Goal: Information Seeking & Learning: Learn about a topic

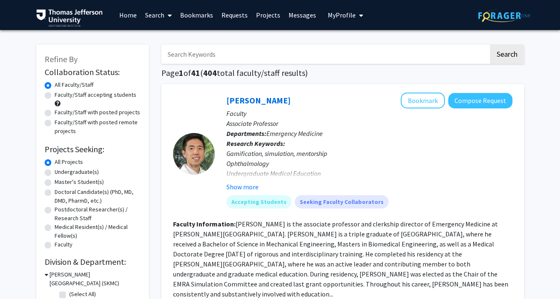
click at [339, 13] on span "My Profile" at bounding box center [342, 15] width 28 height 8
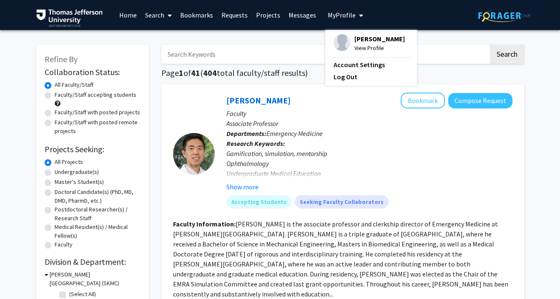
click at [210, 56] on input "Search Keywords" at bounding box center [324, 54] width 327 height 19
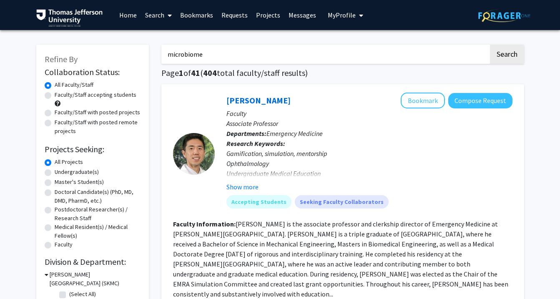
type input "microbiome"
click at [490, 45] on button "Search" at bounding box center [507, 54] width 34 height 19
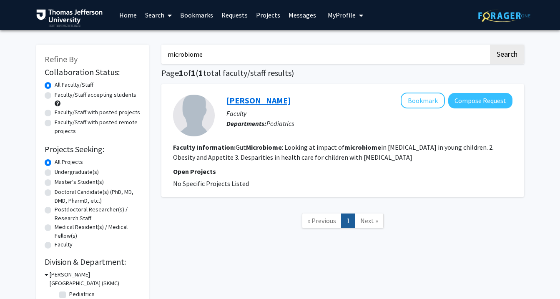
click at [237, 101] on link "[PERSON_NAME]" at bounding box center [258, 100] width 64 height 10
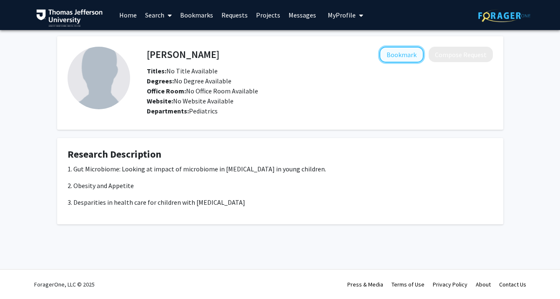
click at [400, 54] on button "Bookmark" at bounding box center [401, 55] width 44 height 16
click at [175, 55] on h4 "[PERSON_NAME]" at bounding box center [183, 54] width 73 height 15
drag, startPoint x: 175, startPoint y: 55, endPoint x: 228, endPoint y: 56, distance: 52.5
click at [219, 56] on h4 "[PERSON_NAME]" at bounding box center [183, 54] width 73 height 15
copy h4 "[PERSON_NAME]"
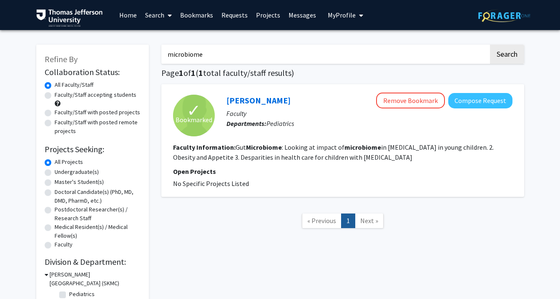
click at [196, 51] on input "microbiome" at bounding box center [324, 54] width 327 height 19
type input "[MEDICAL_DATA]"
click at [490, 45] on button "Search" at bounding box center [507, 54] width 34 height 19
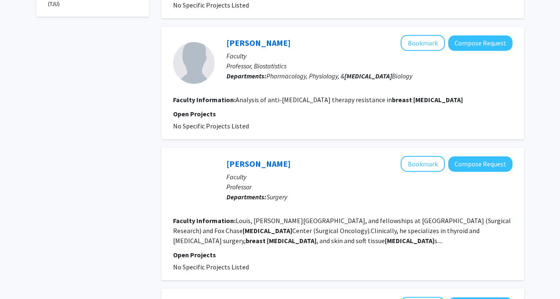
scroll to position [382, 0]
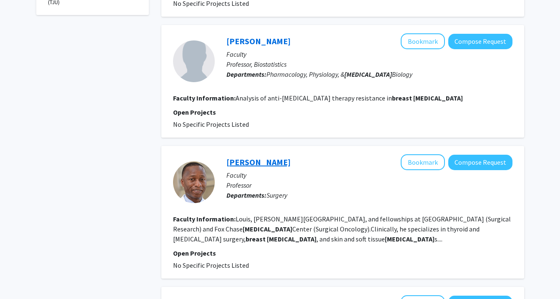
click at [235, 157] on link "[PERSON_NAME]" at bounding box center [258, 162] width 64 height 10
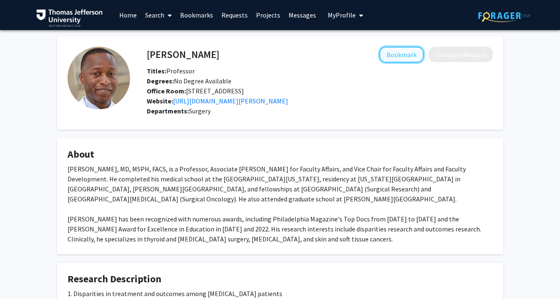
click at [390, 49] on button "Bookmark" at bounding box center [401, 55] width 44 height 16
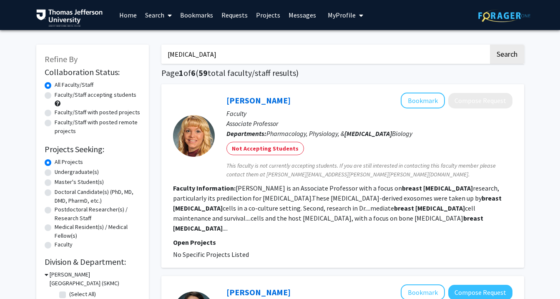
click at [234, 54] on input "[MEDICAL_DATA]" at bounding box center [324, 54] width 327 height 19
type input "[MEDICAL_DATA] surgery"
click at [490, 45] on button "Search" at bounding box center [507, 54] width 34 height 19
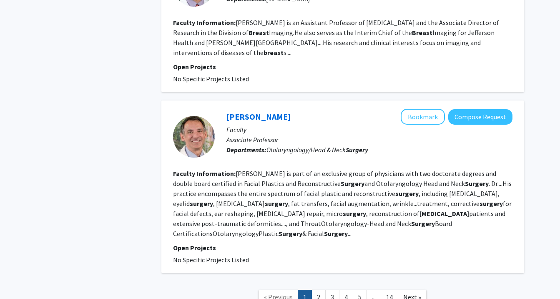
scroll to position [1425, 0]
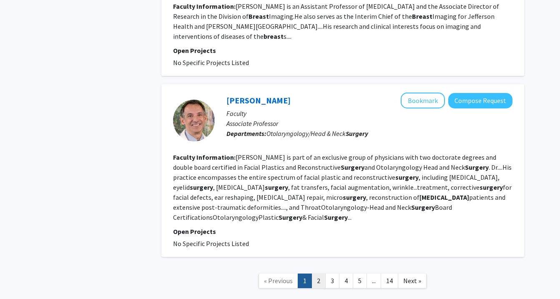
click at [320, 273] on link "2" at bounding box center [318, 280] width 14 height 15
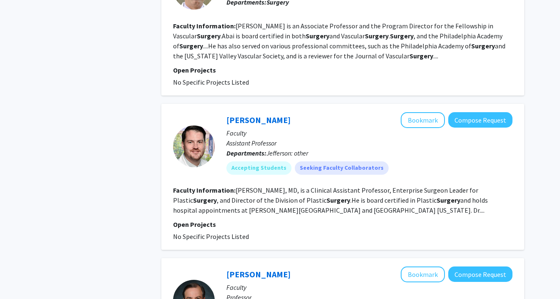
scroll to position [1451, 0]
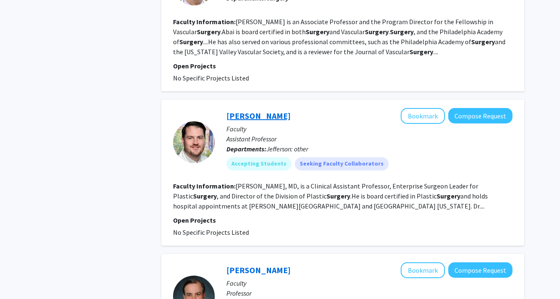
click at [250, 110] on link "[PERSON_NAME]" at bounding box center [258, 115] width 64 height 10
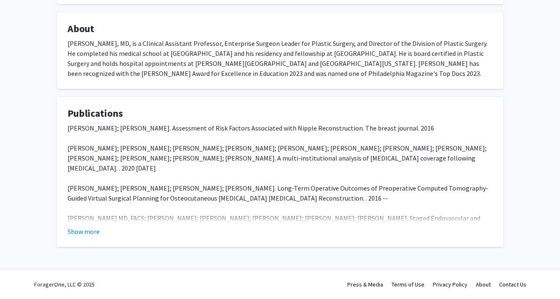
scroll to position [140, 0]
click at [89, 236] on button "Show more" at bounding box center [84, 231] width 32 height 10
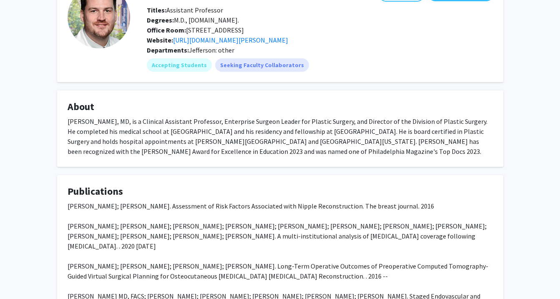
scroll to position [0, 0]
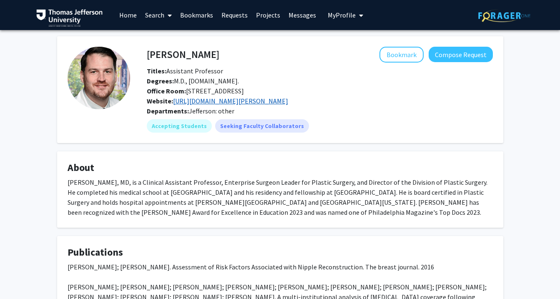
click at [188, 102] on link "[URL][DOMAIN_NAME][PERSON_NAME]" at bounding box center [230, 101] width 115 height 8
click at [402, 55] on button "Bookmark" at bounding box center [401, 55] width 44 height 16
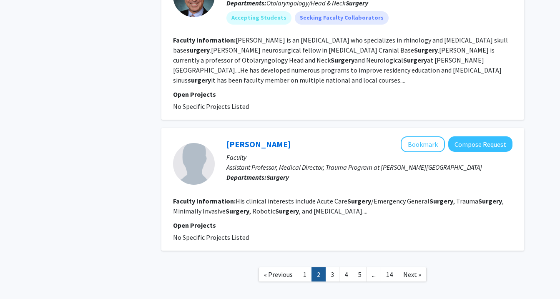
scroll to position [1753, 0]
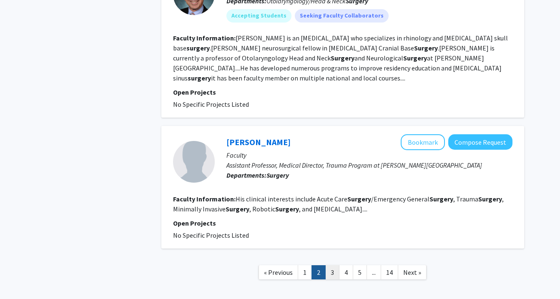
click at [335, 265] on link "3" at bounding box center [332, 272] width 14 height 15
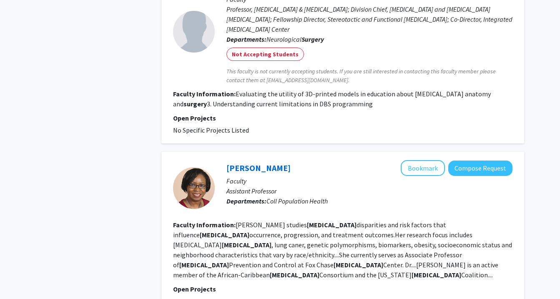
scroll to position [1458, 0]
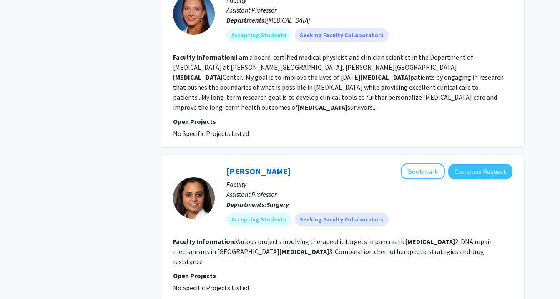
scroll to position [2049, 0]
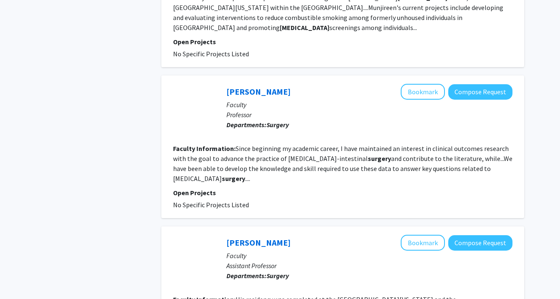
scroll to position [549, 0]
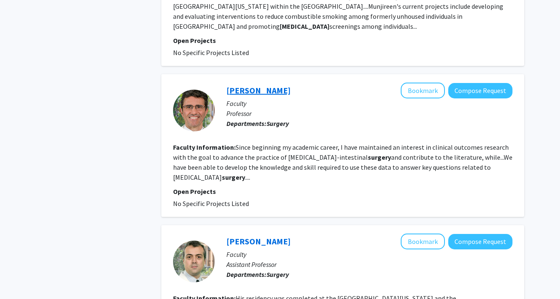
click at [268, 85] on link "[PERSON_NAME]" at bounding box center [258, 90] width 64 height 10
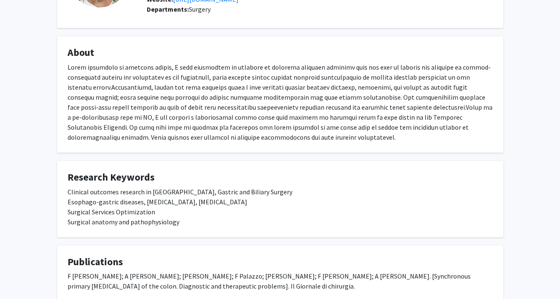
scroll to position [107, 0]
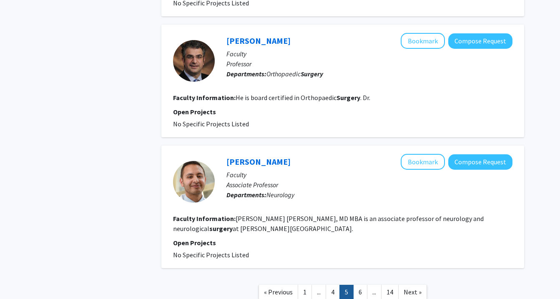
scroll to position [1357, 0]
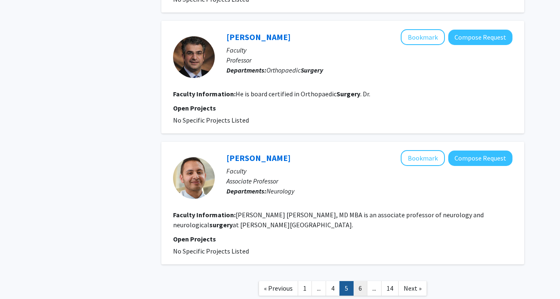
click at [361, 281] on link "6" at bounding box center [360, 288] width 14 height 15
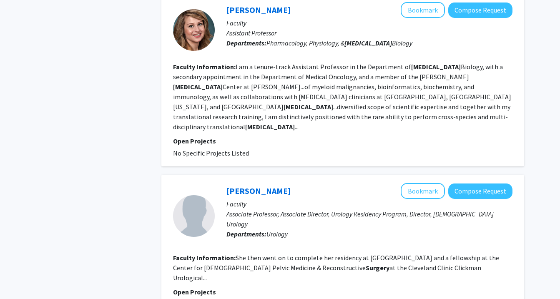
scroll to position [1596, 0]
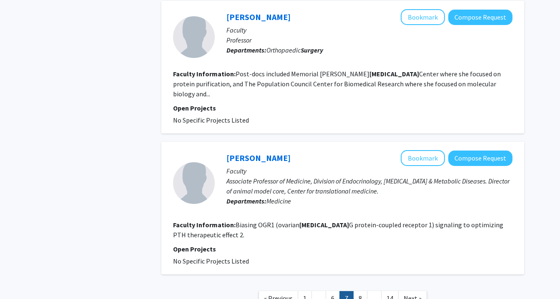
scroll to position [1221, 0]
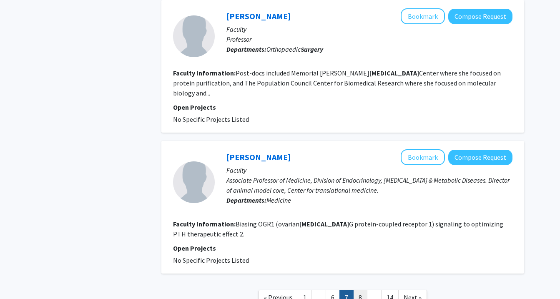
click at [359, 290] on link "8" at bounding box center [360, 297] width 14 height 15
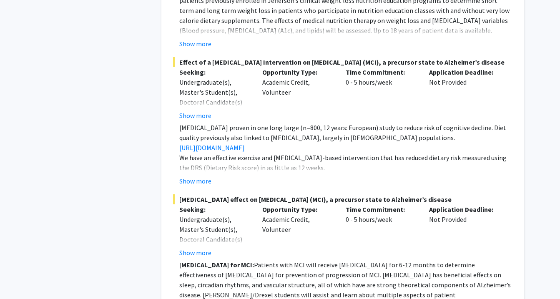
scroll to position [1888, 0]
click at [198, 175] on button "Show more" at bounding box center [195, 180] width 32 height 10
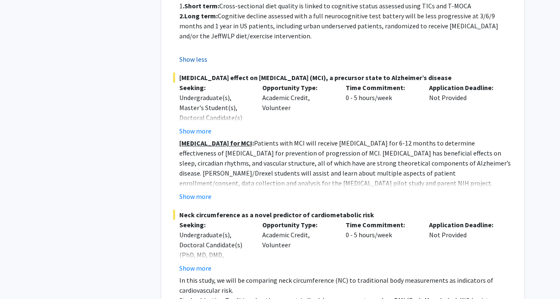
scroll to position [2080, 0]
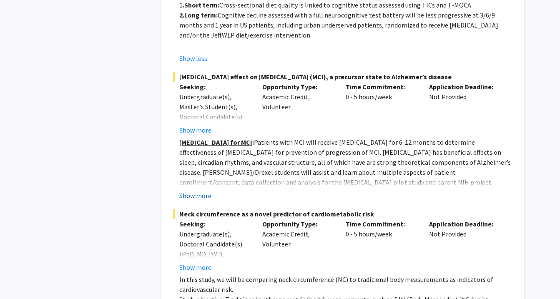
click at [201, 190] on button "Show more" at bounding box center [195, 195] width 32 height 10
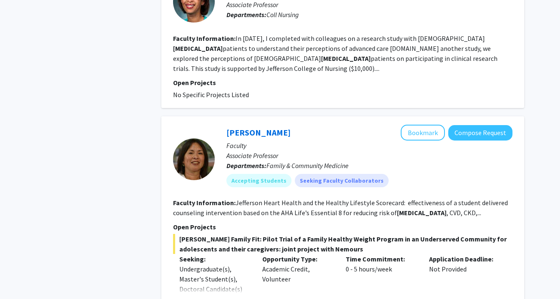
scroll to position [851, 0]
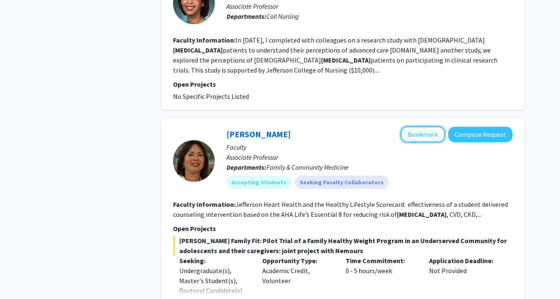
click at [418, 126] on button "Bookmark" at bounding box center [422, 134] width 44 height 16
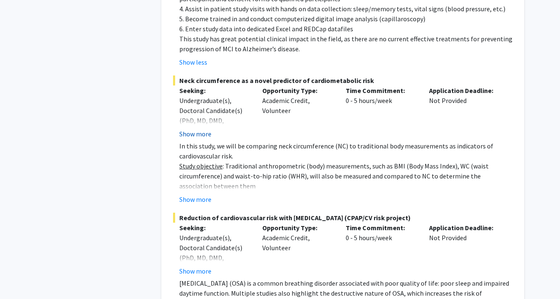
scroll to position [2322, 0]
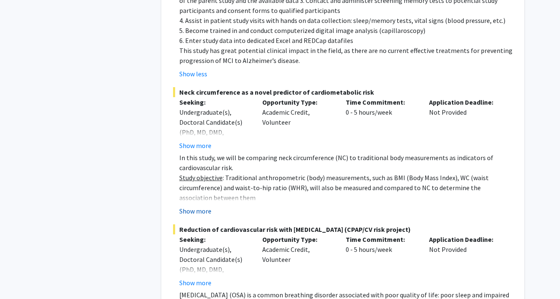
click at [196, 206] on button "Show more" at bounding box center [195, 211] width 32 height 10
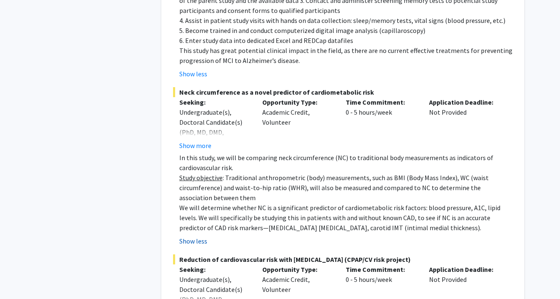
click at [197, 236] on button "Show less" at bounding box center [193, 241] width 28 height 10
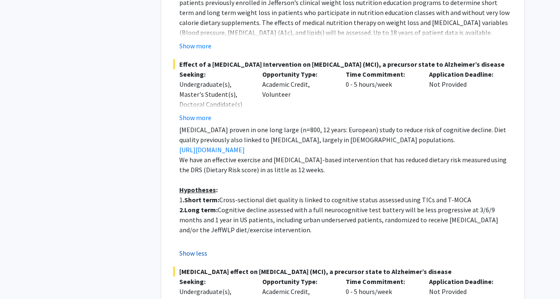
scroll to position [1881, 0]
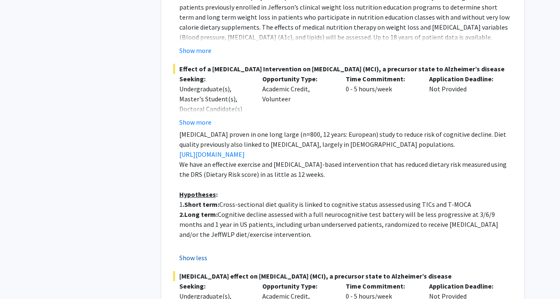
click at [195, 253] on button "Show less" at bounding box center [193, 258] width 28 height 10
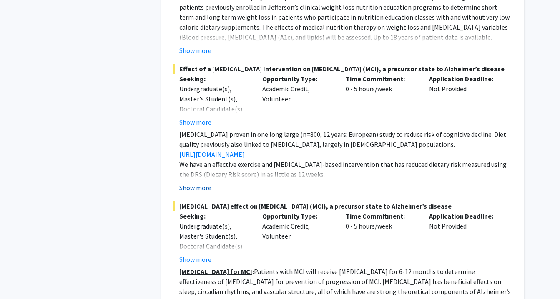
click at [200, 183] on button "Show more" at bounding box center [195, 188] width 32 height 10
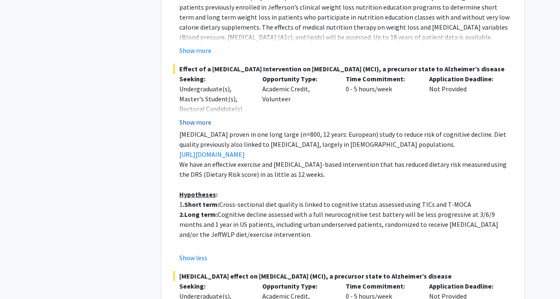
click at [200, 117] on button "Show more" at bounding box center [195, 122] width 32 height 10
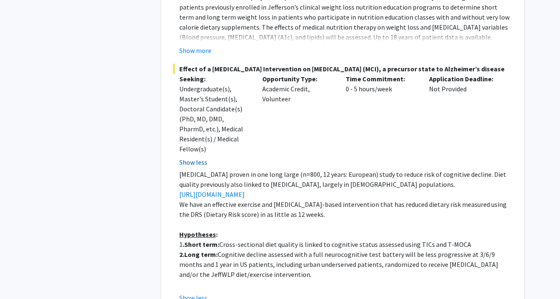
click at [197, 157] on button "Show less" at bounding box center [193, 162] width 28 height 10
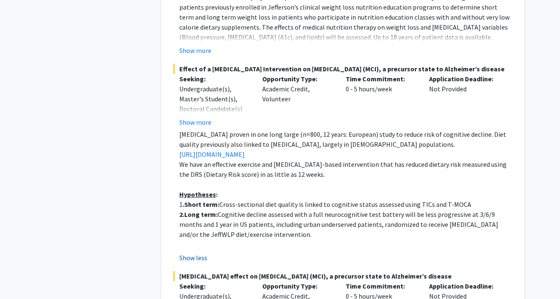
click at [200, 253] on button "Show less" at bounding box center [193, 258] width 28 height 10
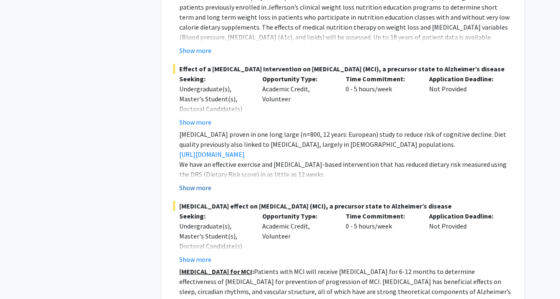
click at [200, 183] on button "Show more" at bounding box center [195, 188] width 32 height 10
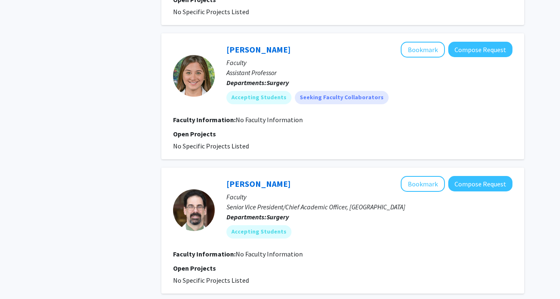
scroll to position [2828, 0]
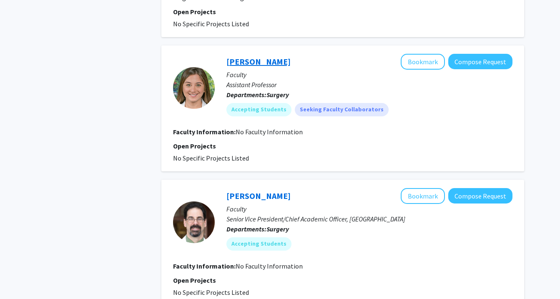
click at [261, 56] on link "[PERSON_NAME]" at bounding box center [258, 61] width 64 height 10
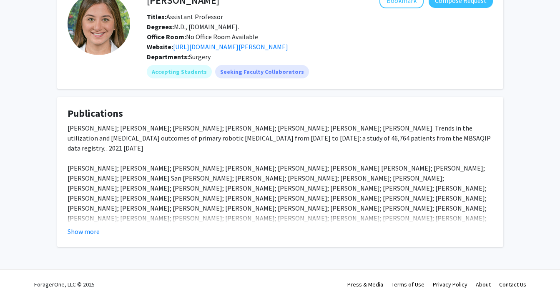
scroll to position [58, 0]
click at [88, 236] on button "Show more" at bounding box center [84, 231] width 32 height 10
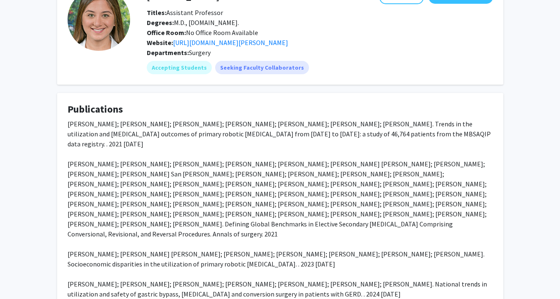
scroll to position [61, 0]
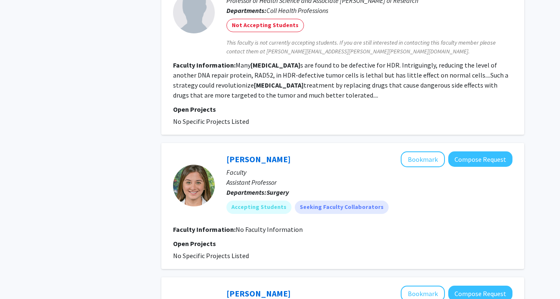
scroll to position [2717, 0]
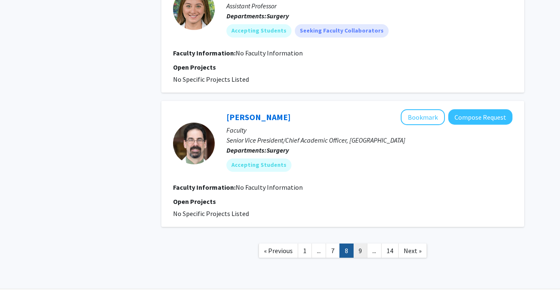
click at [361, 243] on link "9" at bounding box center [360, 250] width 14 height 15
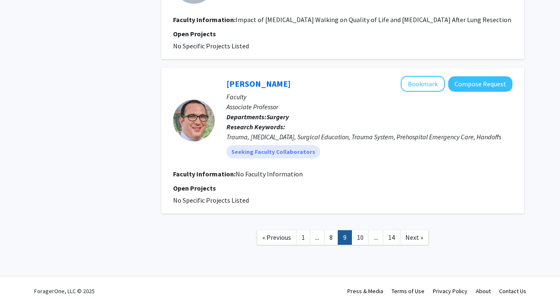
scroll to position [1529, 0]
click at [361, 245] on link "10" at bounding box center [360, 237] width 18 height 15
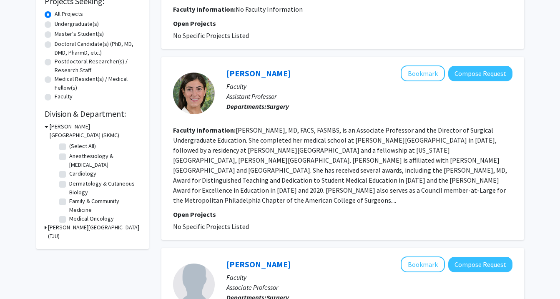
scroll to position [152, 0]
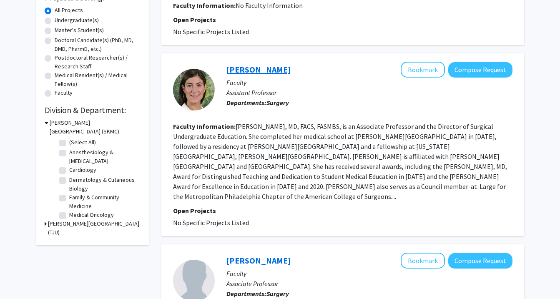
click at [248, 68] on link "[PERSON_NAME]" at bounding box center [258, 69] width 64 height 10
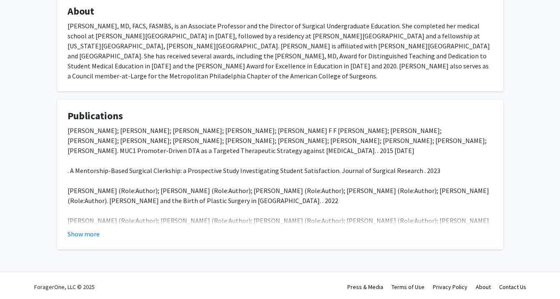
scroll to position [144, 0]
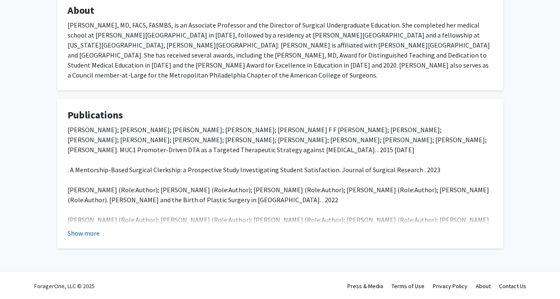
click at [87, 238] on button "Show more" at bounding box center [84, 233] width 32 height 10
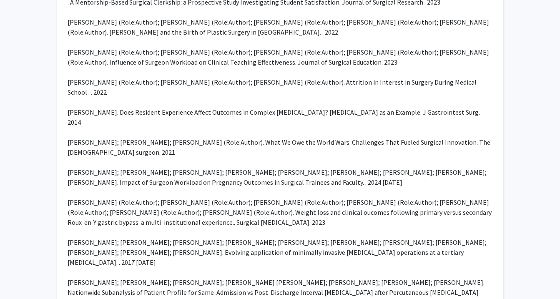
scroll to position [0, 0]
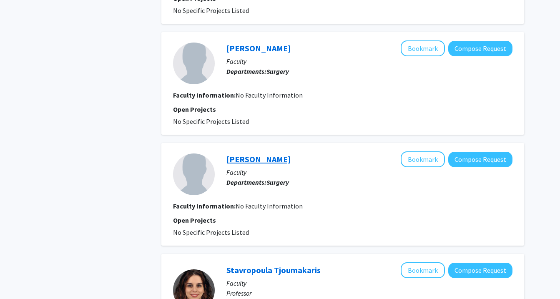
scroll to position [485, 0]
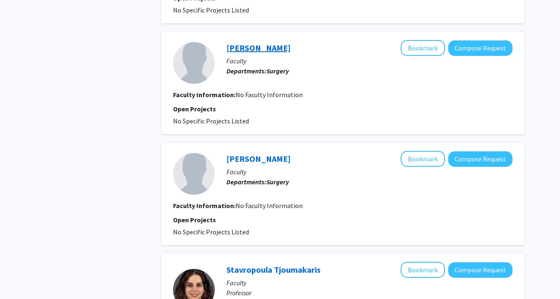
click at [249, 43] on link "[PERSON_NAME]" at bounding box center [258, 48] width 64 height 10
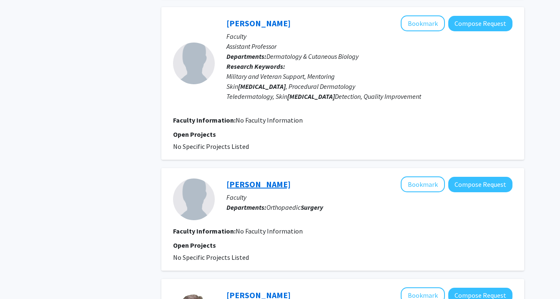
scroll to position [896, 0]
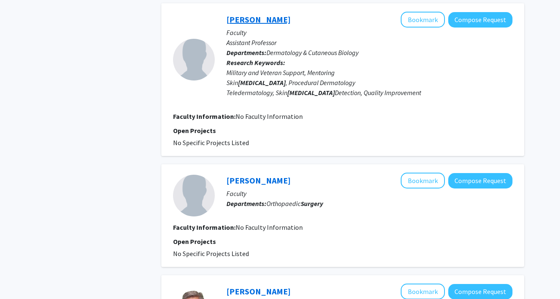
click at [238, 14] on link "[PERSON_NAME]" at bounding box center [258, 19] width 64 height 10
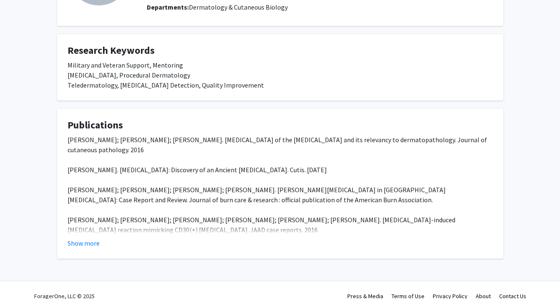
scroll to position [110, 0]
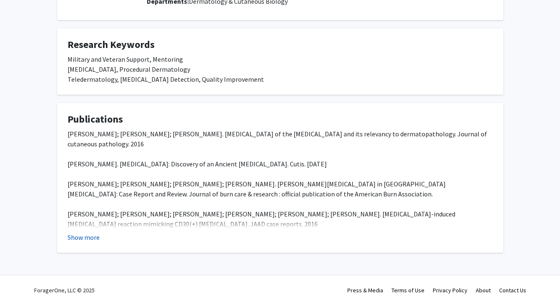
click at [83, 234] on button "Show more" at bounding box center [84, 237] width 32 height 10
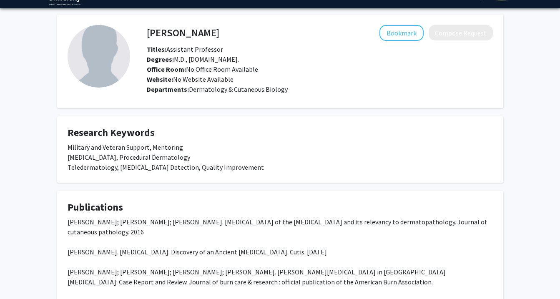
scroll to position [21, 0]
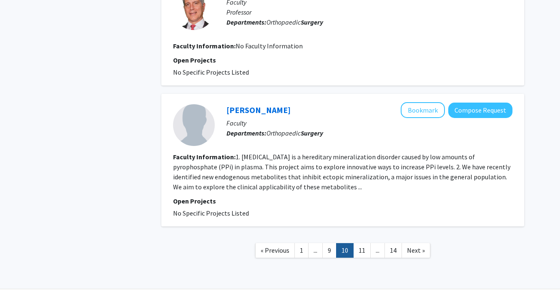
scroll to position [1198, 0]
click at [362, 243] on link "11" at bounding box center [362, 250] width 18 height 15
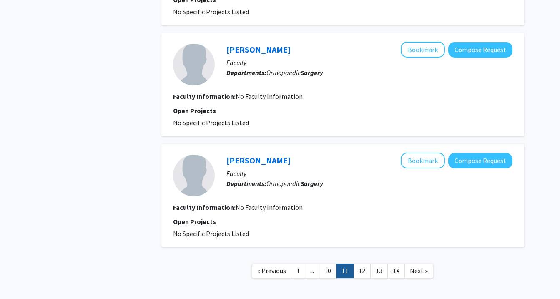
scroll to position [988, 0]
click at [360, 267] on link "12" at bounding box center [362, 270] width 18 height 15
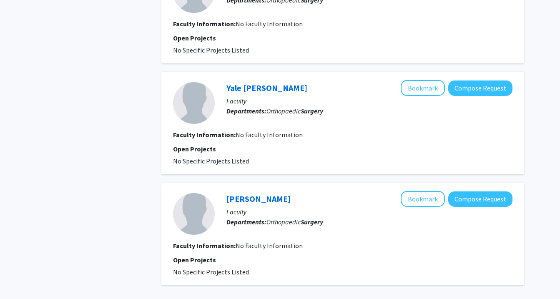
scroll to position [1018, 0]
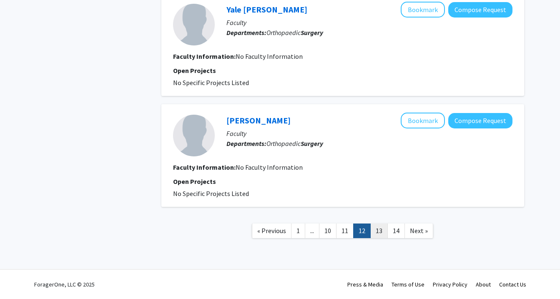
click at [377, 233] on link "13" at bounding box center [379, 230] width 18 height 15
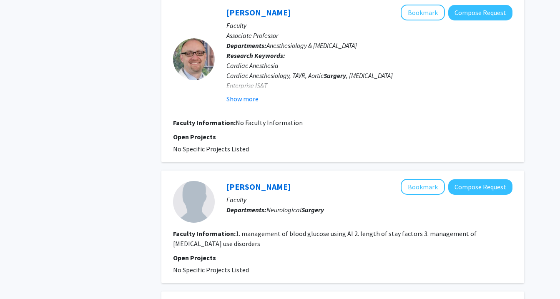
scroll to position [430, 0]
click at [246, 101] on button "Show more" at bounding box center [242, 99] width 32 height 10
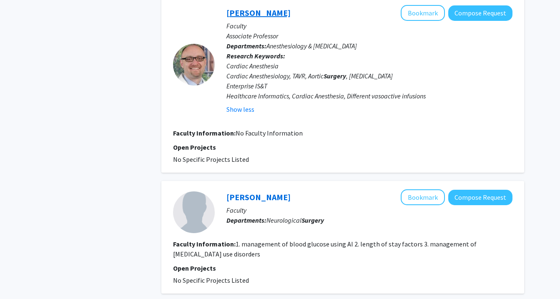
click at [250, 15] on link "[PERSON_NAME]" at bounding box center [258, 13] width 64 height 10
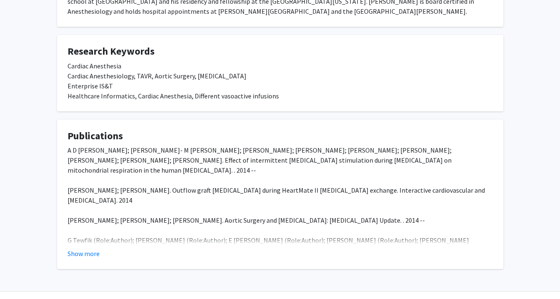
scroll to position [178, 0]
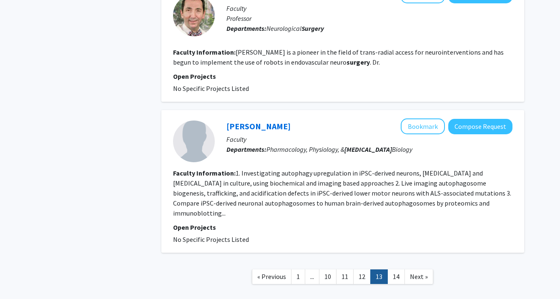
scroll to position [1096, 0]
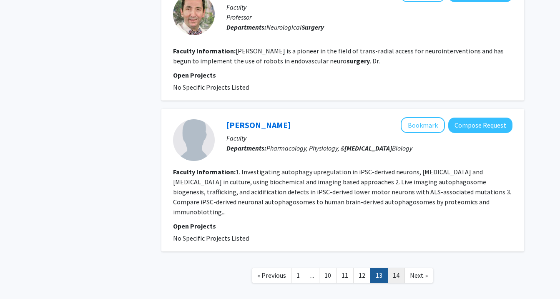
click at [398, 268] on link "14" at bounding box center [396, 275] width 18 height 15
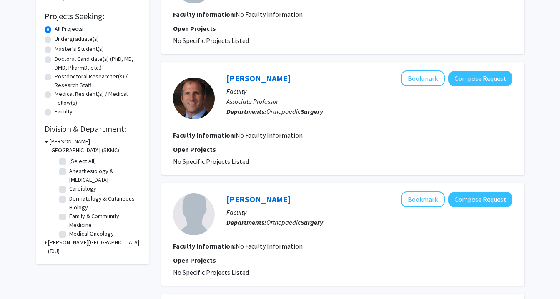
scroll to position [1096, 0]
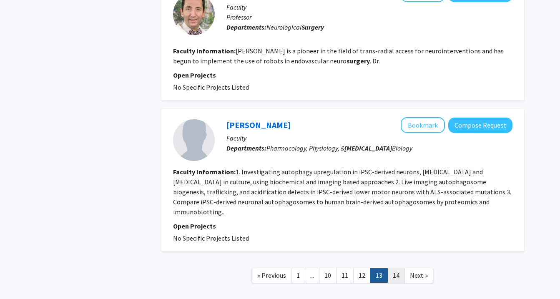
click at [399, 268] on link "14" at bounding box center [396, 275] width 18 height 15
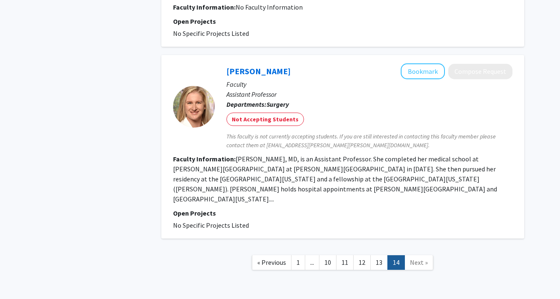
scroll to position [1101, 0]
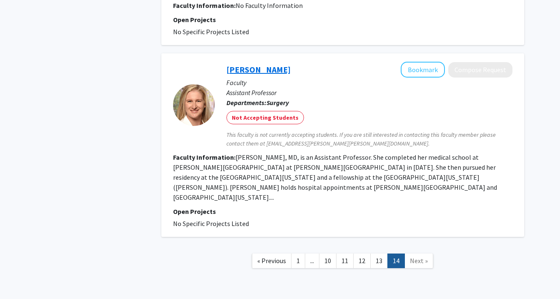
click at [265, 64] on link "[PERSON_NAME]" at bounding box center [258, 69] width 64 height 10
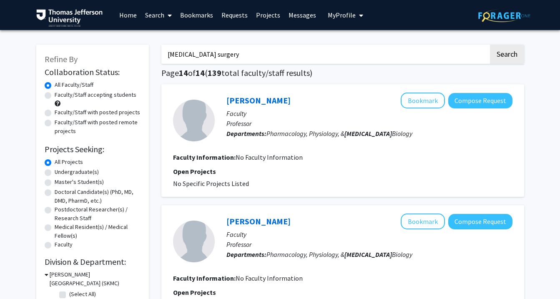
click at [195, 54] on input "[MEDICAL_DATA] surgery" at bounding box center [324, 54] width 327 height 19
type input ";"
click at [198, 12] on link "Bookmarks" at bounding box center [196, 14] width 41 height 29
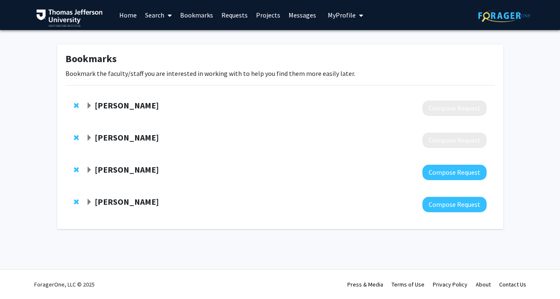
click at [87, 138] on span "Expand Alliric Willis Bookmark" at bounding box center [89, 138] width 7 height 7
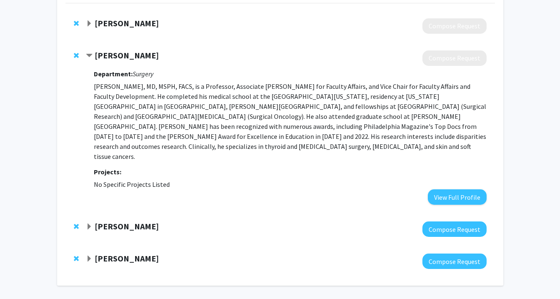
scroll to position [83, 0]
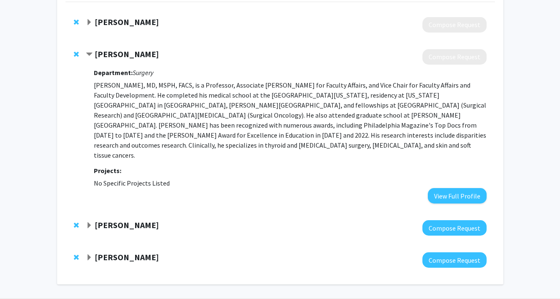
click at [90, 254] on span "Expand Cynthia Cheng Bookmark" at bounding box center [89, 257] width 7 height 7
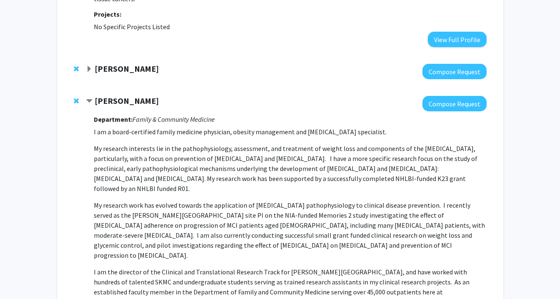
scroll to position [241, 0]
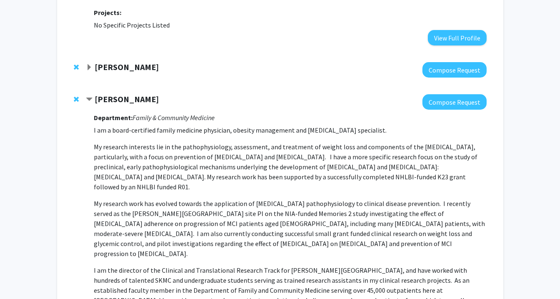
click at [89, 64] on span "Expand Matthew Jenkins Bookmark" at bounding box center [89, 67] width 7 height 7
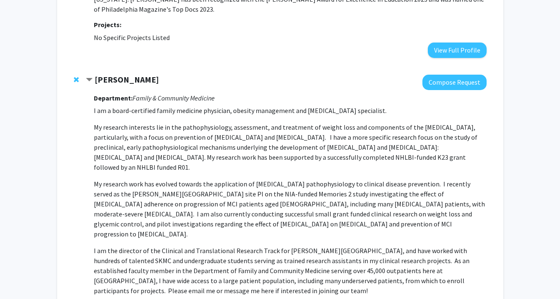
scroll to position [370, 0]
click at [115, 75] on strong "[PERSON_NAME]" at bounding box center [127, 80] width 64 height 10
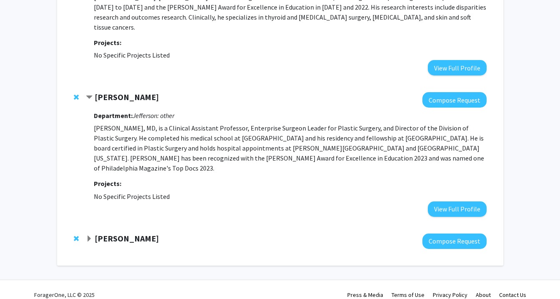
click at [102, 233] on strong "[PERSON_NAME]" at bounding box center [127, 238] width 64 height 10
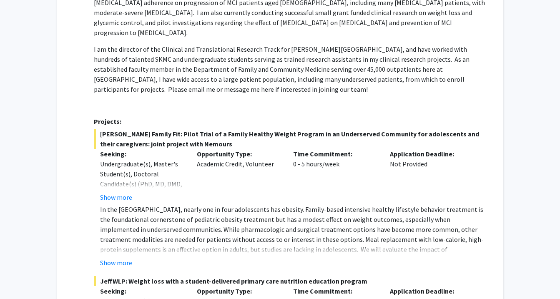
scroll to position [574, 0]
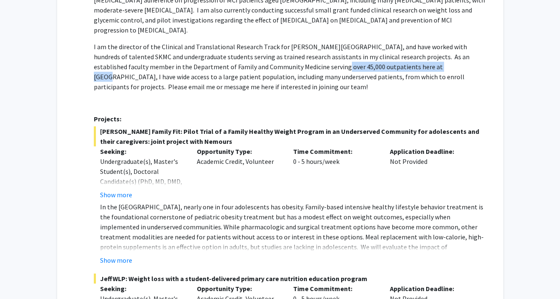
drag, startPoint x: 292, startPoint y: 39, endPoint x: 396, endPoint y: 40, distance: 104.2
click at [396, 42] on p "I am the director of the Clinical and Translational Research Track for [PERSON_…" at bounding box center [290, 67] width 392 height 50
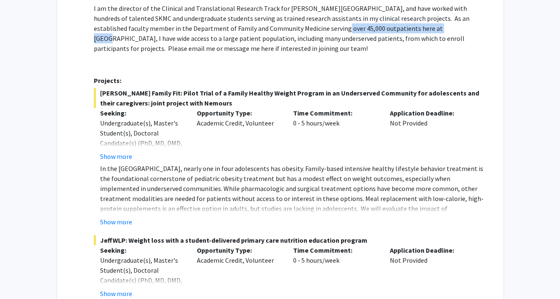
scroll to position [613, 0]
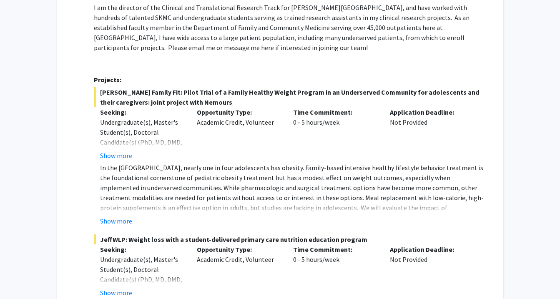
click at [146, 87] on span "[PERSON_NAME] Family Fit: Pilot Trial of a Family Healthy Weight Program in an …" at bounding box center [290, 97] width 392 height 20
click at [116, 150] on button "Show more" at bounding box center [116, 155] width 32 height 10
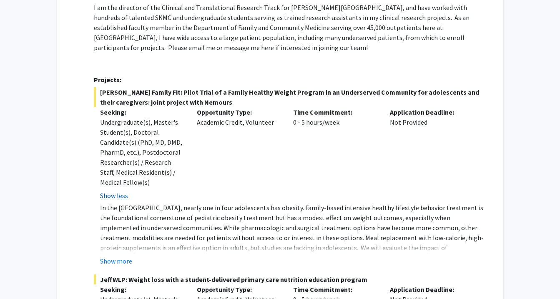
click at [117, 190] on button "Show less" at bounding box center [114, 195] width 28 height 10
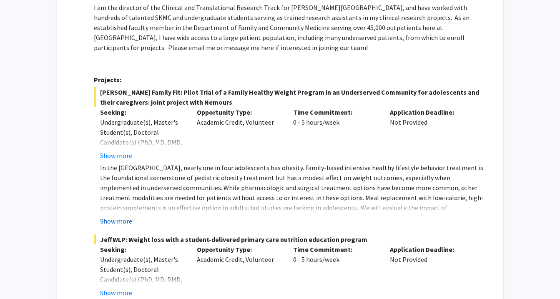
click at [118, 216] on button "Show more" at bounding box center [116, 221] width 32 height 10
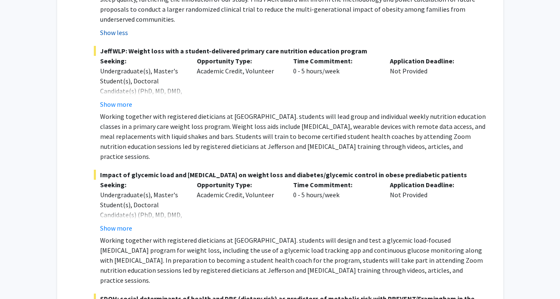
scroll to position [842, 0]
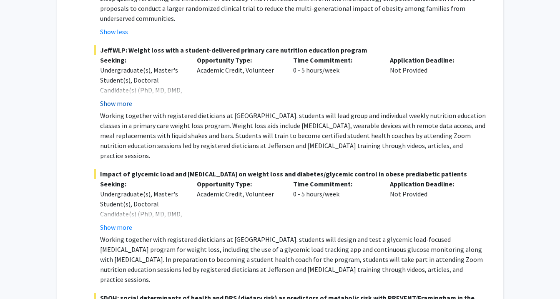
click at [121, 98] on button "Show more" at bounding box center [116, 103] width 32 height 10
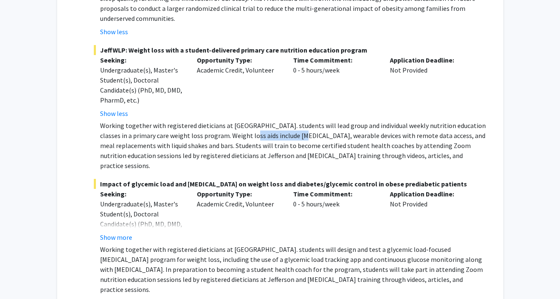
drag, startPoint x: 242, startPoint y: 91, endPoint x: 293, endPoint y: 94, distance: 51.3
click at [293, 120] on p "Working together with registered dieticians at [GEOGRAPHIC_DATA]. students will…" at bounding box center [293, 145] width 386 height 50
drag, startPoint x: 169, startPoint y: 105, endPoint x: 211, endPoint y: 108, distance: 42.2
click at [211, 120] on p "Working together with registered dieticians at [GEOGRAPHIC_DATA]. students will…" at bounding box center [293, 145] width 386 height 50
drag, startPoint x: 264, startPoint y: 106, endPoint x: 339, endPoint y: 109, distance: 75.5
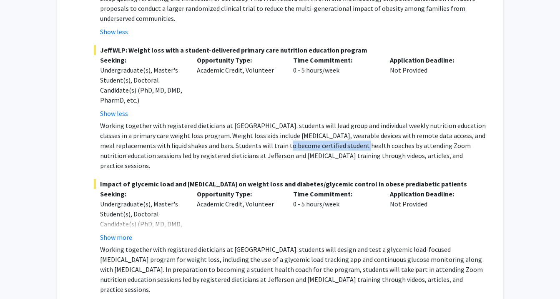
click at [339, 120] on p "Working together with registered dieticians at [GEOGRAPHIC_DATA]. students will…" at bounding box center [293, 145] width 386 height 50
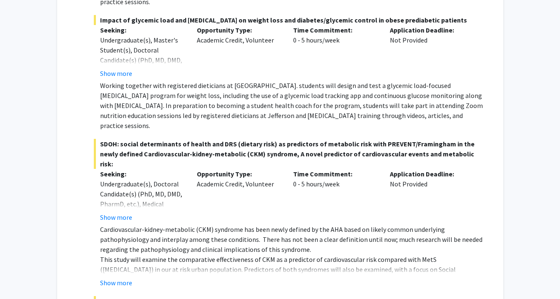
scroll to position [1008, 0]
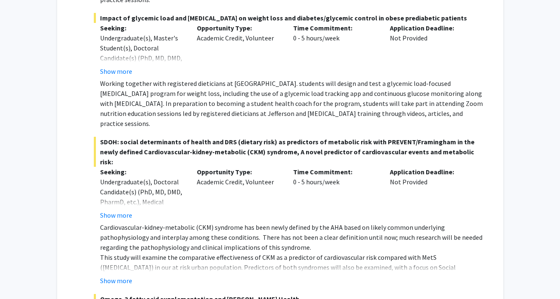
click at [115, 275] on button "Show more" at bounding box center [116, 280] width 32 height 10
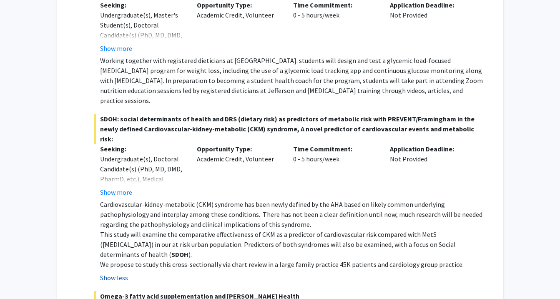
scroll to position [1034, 0]
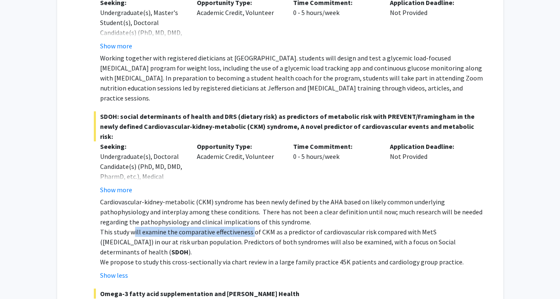
drag, startPoint x: 133, startPoint y: 173, endPoint x: 251, endPoint y: 173, distance: 118.4
click at [251, 228] on span "This study will examine the comparative effectiveness of CKM as a predictor of …" at bounding box center [277, 242] width 355 height 28
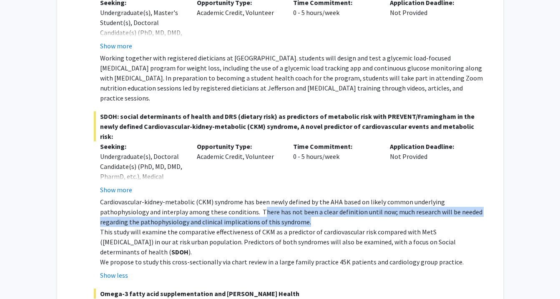
drag, startPoint x: 308, startPoint y: 160, endPoint x: 260, endPoint y: 149, distance: 48.6
click at [260, 197] on p "Cardiovascular-kidney-metabolic (CKM) syndrome has been newly defined by the AH…" at bounding box center [293, 212] width 386 height 30
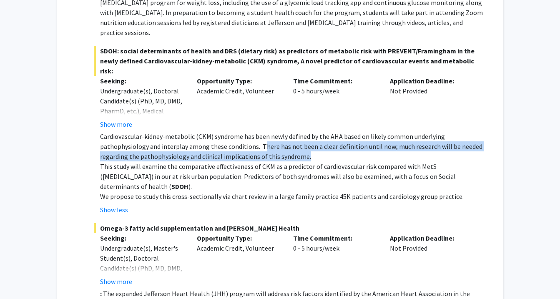
scroll to position [1101, 0]
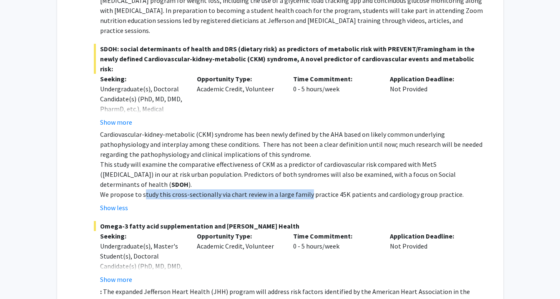
drag, startPoint x: 145, startPoint y: 135, endPoint x: 307, endPoint y: 135, distance: 162.1
click at [307, 190] on span "We propose to study this cross-sectionally via chart review in a large family p…" at bounding box center [281, 194] width 363 height 8
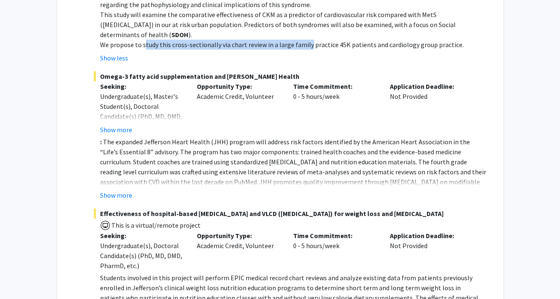
scroll to position [1255, 0]
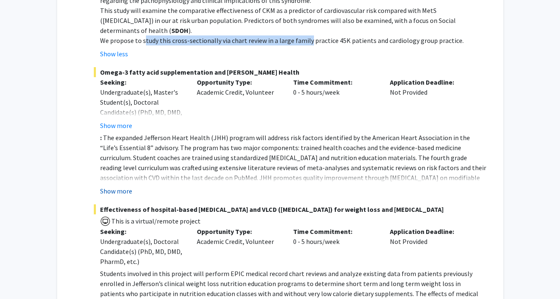
click at [128, 186] on button "Show more" at bounding box center [116, 191] width 32 height 10
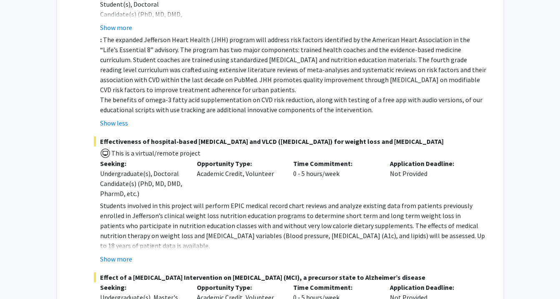
scroll to position [1355, 0]
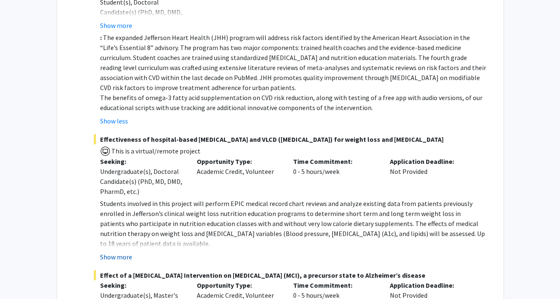
click at [120, 252] on button "Show more" at bounding box center [116, 257] width 32 height 10
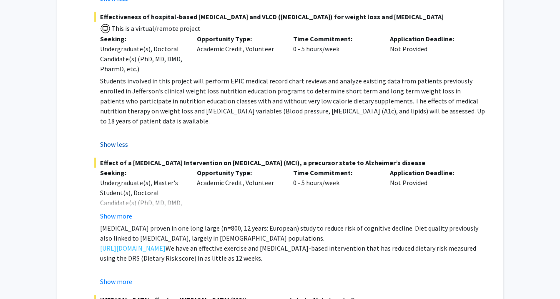
scroll to position [1483, 0]
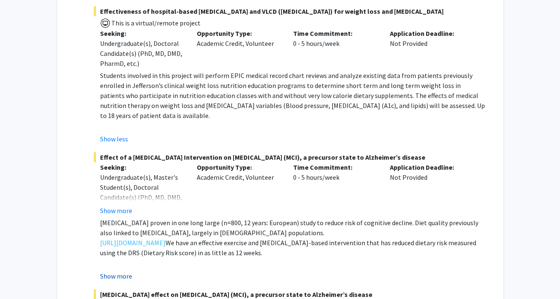
click at [115, 271] on button "Show more" at bounding box center [116, 276] width 32 height 10
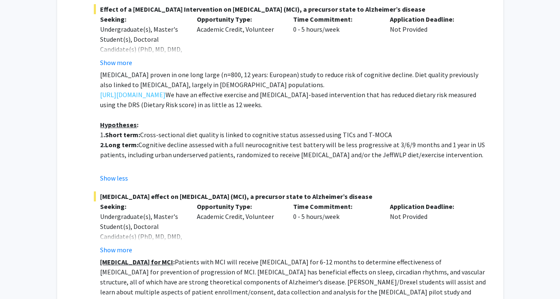
scroll to position [1632, 0]
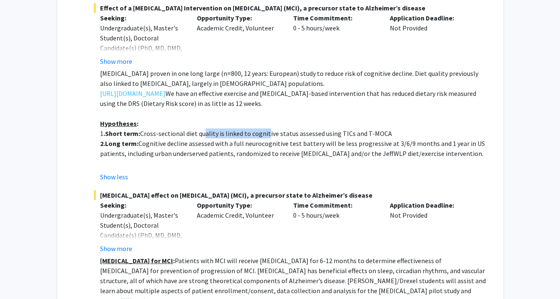
drag, startPoint x: 206, startPoint y: 72, endPoint x: 265, endPoint y: 73, distance: 59.6
click at [265, 129] on span "Cross-sectional diet quality is linked to cognitive status assessed using TICs …" at bounding box center [266, 133] width 252 height 8
click at [248, 139] on span "Cognitive decline assessed with a full neurocognitive test battery will be less…" at bounding box center [292, 148] width 385 height 18
click at [167, 139] on span "Cognitive decline assessed with a full neurocognitive test battery will be less…" at bounding box center [292, 148] width 385 height 18
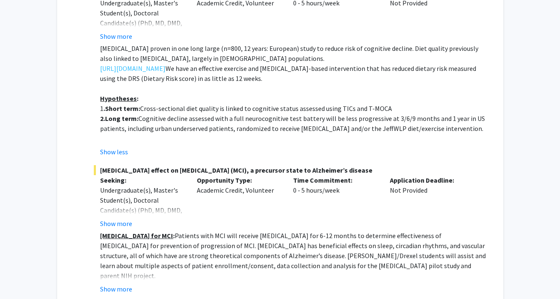
scroll to position [1654, 0]
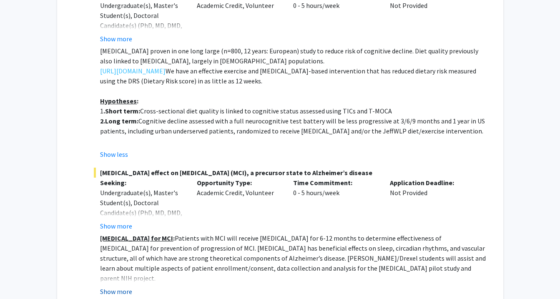
click at [125, 286] on button "Show more" at bounding box center [116, 291] width 32 height 10
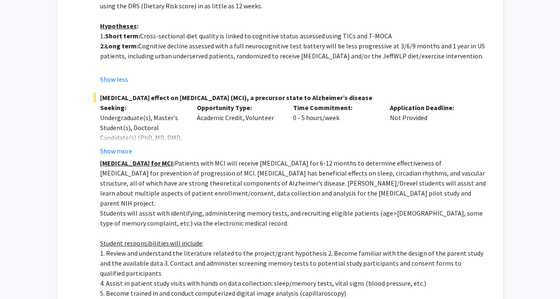
scroll to position [1731, 0]
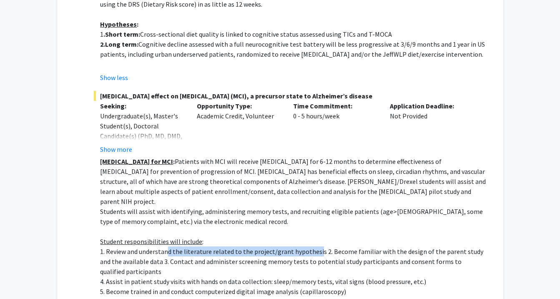
drag, startPoint x: 165, startPoint y: 182, endPoint x: 313, endPoint y: 180, distance: 148.0
click at [313, 246] on p "1. Review and understand the literature related to the project/grant hypothesis…" at bounding box center [293, 261] width 386 height 30
drag, startPoint x: 335, startPoint y: 180, endPoint x: 213, endPoint y: 197, distance: 122.9
click at [213, 246] on p "1. Review and understand the literature related to the project/grant hypothesis…" at bounding box center [293, 261] width 386 height 30
click at [183, 246] on p "1. Review and understand the literature related to the project/grant hypothesis…" at bounding box center [293, 261] width 386 height 30
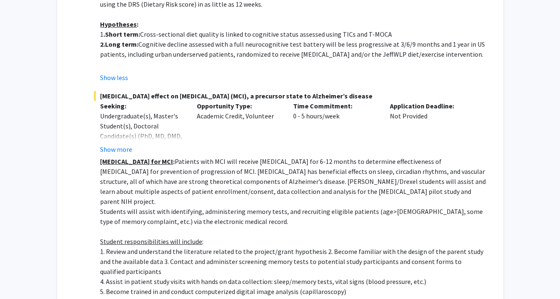
click at [172, 246] on p "1. Review and understand the literature related to the project/grant hypothesis…" at bounding box center [293, 261] width 386 height 30
drag, startPoint x: 172, startPoint y: 193, endPoint x: 225, endPoint y: 190, distance: 53.0
click at [225, 246] on p "1. Review and understand the literature related to the project/grant hypothesis…" at bounding box center [293, 261] width 386 height 30
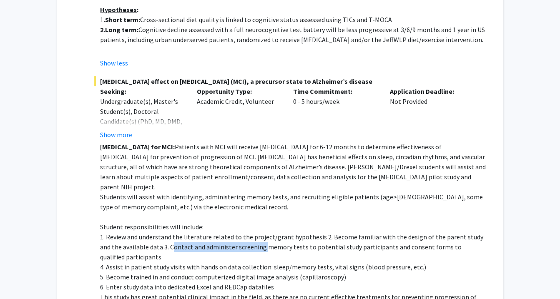
scroll to position [1744, 0]
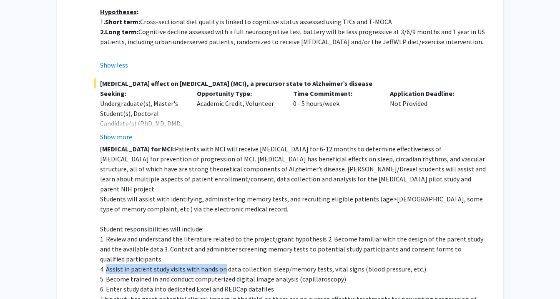
drag, startPoint x: 106, startPoint y: 198, endPoint x: 223, endPoint y: 201, distance: 117.1
click at [223, 264] on p "4. Assist in patient study visits with hands on data collection: sleep/memory t…" at bounding box center [293, 269] width 386 height 10
click at [113, 274] on p "5. Become trained in and conduct computerized digital image analysis (capillaro…" at bounding box center [293, 279] width 386 height 10
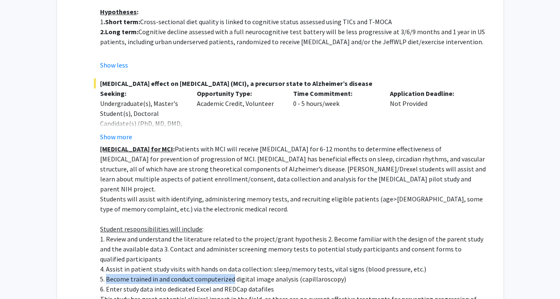
drag, startPoint x: 113, startPoint y: 206, endPoint x: 216, endPoint y: 209, distance: 103.8
click at [216, 274] on p "5. Become trained in and conduct computerized digital image analysis (capillaro…" at bounding box center [293, 279] width 386 height 10
click at [245, 274] on p "5. Become trained in and conduct computerized digital image analysis (capillaro…" at bounding box center [293, 279] width 386 height 10
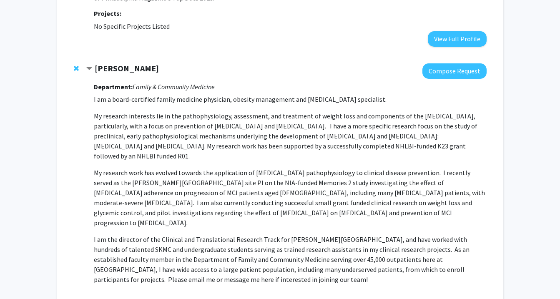
scroll to position [0, 0]
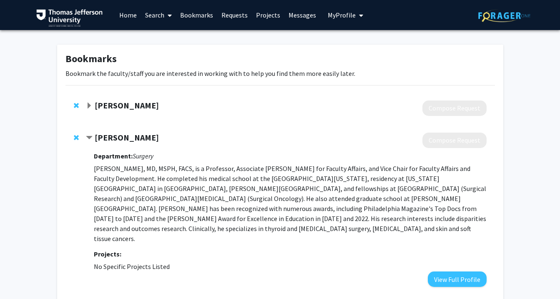
click at [92, 136] on span "Contract Alliric Willis Bookmark" at bounding box center [89, 138] width 7 height 7
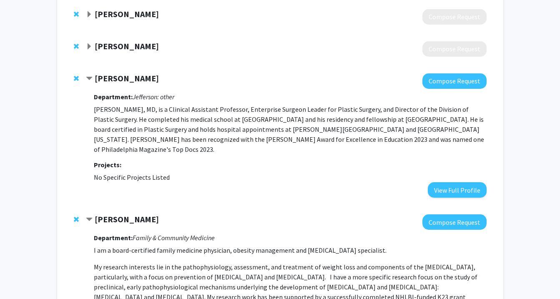
click at [91, 219] on span "Contract Cynthia Cheng Bookmark" at bounding box center [89, 219] width 7 height 7
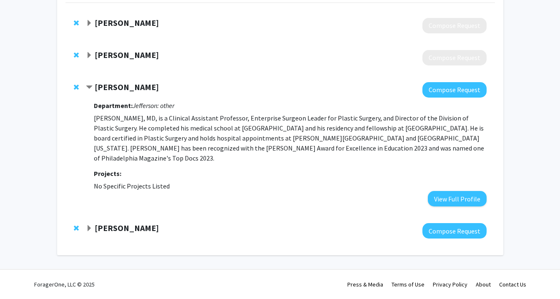
click at [121, 87] on strong "[PERSON_NAME]" at bounding box center [127, 87] width 64 height 10
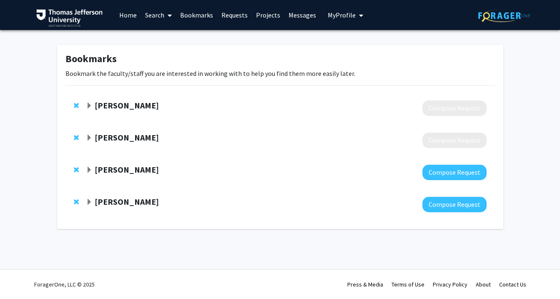
scroll to position [0, 0]
click at [128, 168] on strong "[PERSON_NAME]" at bounding box center [127, 169] width 64 height 10
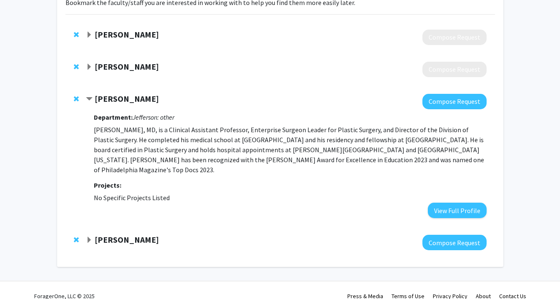
scroll to position [72, 0]
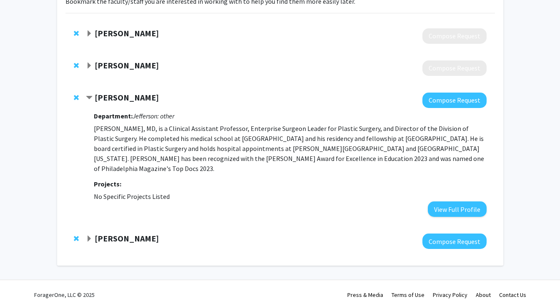
click at [139, 135] on p "[PERSON_NAME], MD, is a Clinical Assistant Professor, Enterprise Surgeon Leader…" at bounding box center [290, 148] width 392 height 50
click at [117, 58] on div "[PERSON_NAME] Compose Request" at bounding box center [279, 68] width 429 height 32
click at [112, 65] on strong "[PERSON_NAME]" at bounding box center [127, 65] width 64 height 10
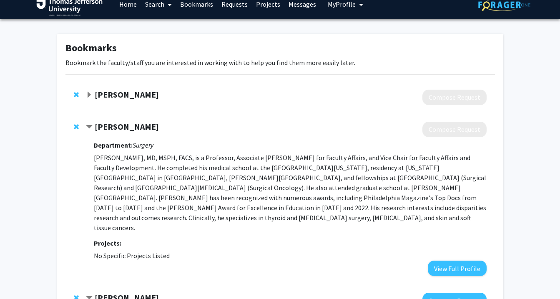
scroll to position [0, 0]
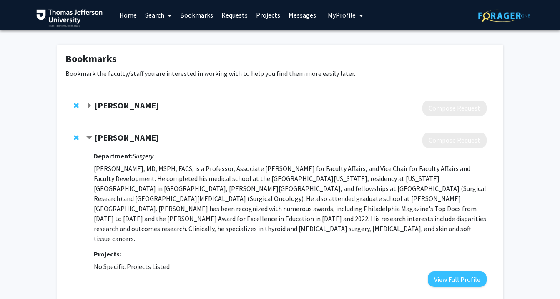
click at [103, 100] on div "[PERSON_NAME] Compose Request" at bounding box center [279, 108] width 429 height 32
click at [99, 138] on strong "[PERSON_NAME]" at bounding box center [127, 137] width 64 height 10
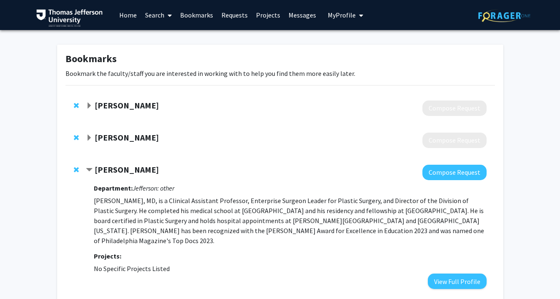
click at [110, 169] on strong "[PERSON_NAME]" at bounding box center [127, 169] width 64 height 10
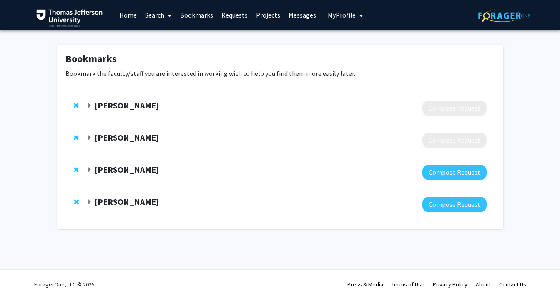
click at [272, 14] on link "Projects" at bounding box center [268, 14] width 33 height 29
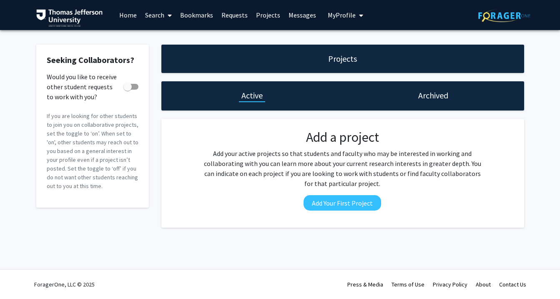
click at [328, 15] on span "My Profile" at bounding box center [342, 15] width 28 height 8
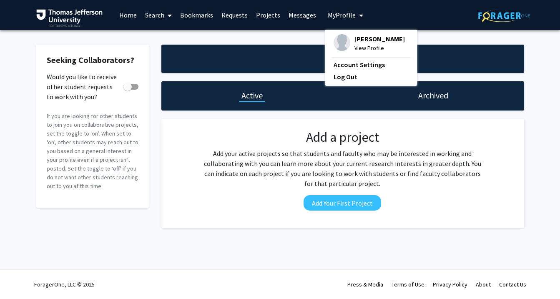
click at [229, 15] on link "Requests" at bounding box center [234, 14] width 35 height 29
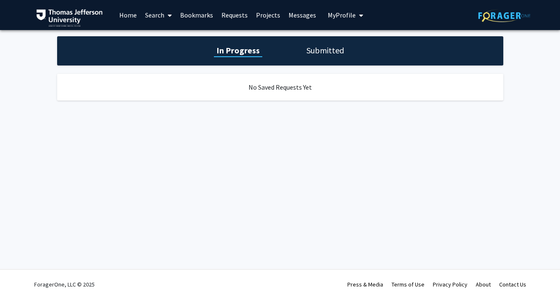
click at [155, 16] on link "Search" at bounding box center [158, 14] width 35 height 29
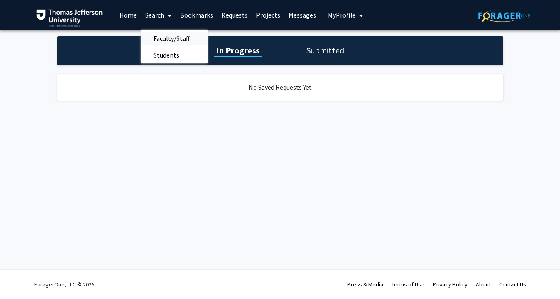
click at [166, 38] on span "Faculty/Staff" at bounding box center [171, 38] width 61 height 17
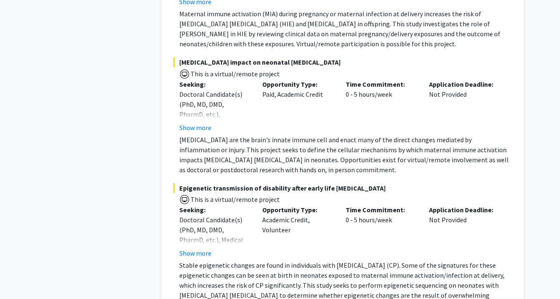
scroll to position [2317, 0]
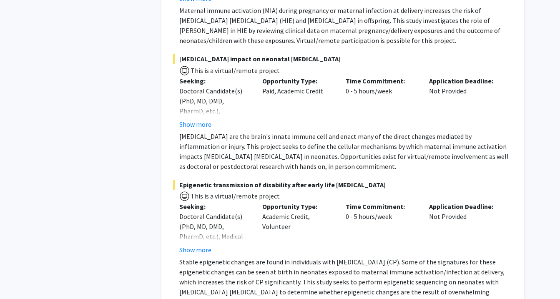
click at [196, 139] on p "[MEDICAL_DATA] are the brain's innate immune cell and enact many of the direct …" at bounding box center [345, 151] width 333 height 40
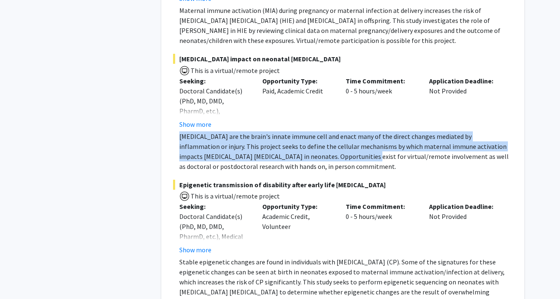
drag, startPoint x: 196, startPoint y: 139, endPoint x: 290, endPoint y: 152, distance: 95.5
click at [290, 152] on p "[MEDICAL_DATA] are the brain's innate immune cell and enact many of the direct …" at bounding box center [345, 151] width 333 height 40
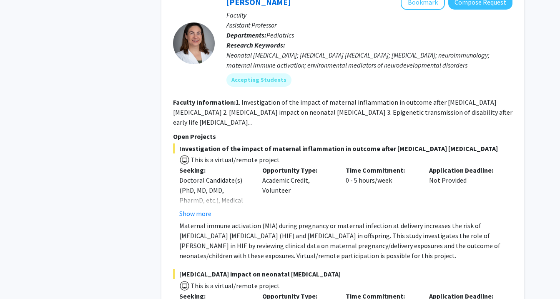
scroll to position [2092, 0]
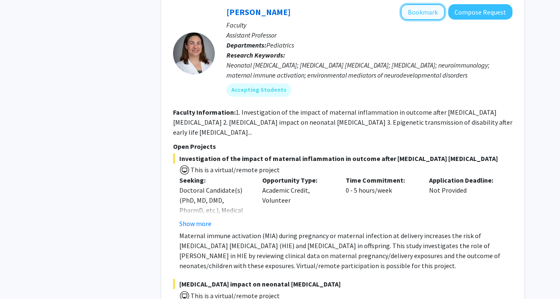
click at [434, 12] on button "Bookmark" at bounding box center [422, 12] width 44 height 16
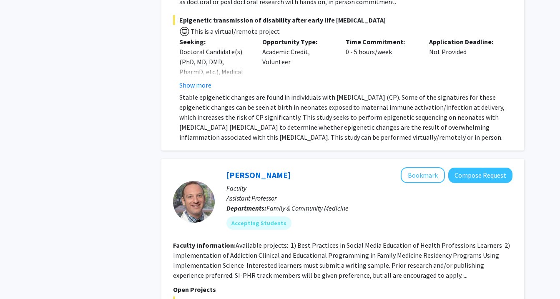
scroll to position [2478, 0]
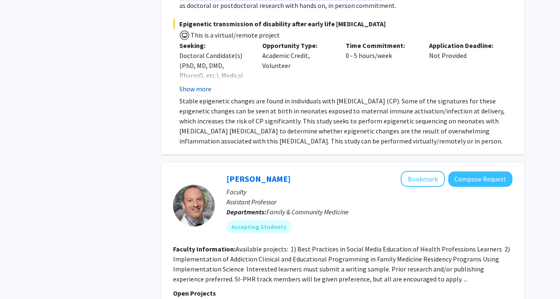
click at [195, 89] on button "Show more" at bounding box center [195, 89] width 32 height 10
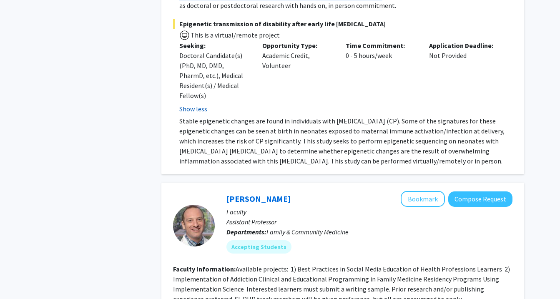
click at [196, 104] on button "Show less" at bounding box center [193, 109] width 28 height 10
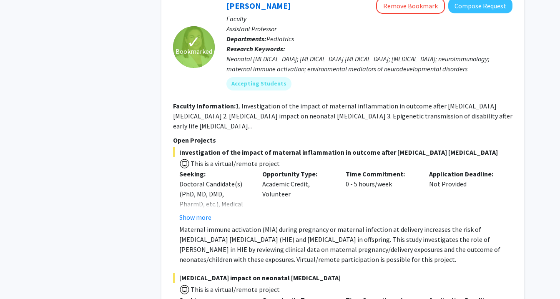
scroll to position [2079, 0]
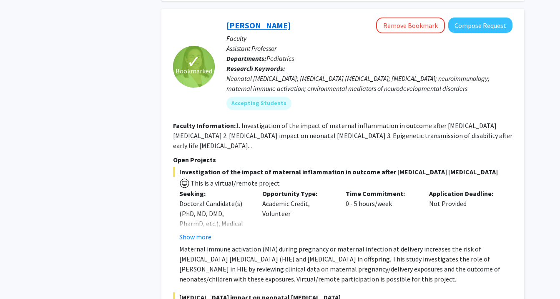
click at [245, 24] on link "[PERSON_NAME]" at bounding box center [258, 25] width 64 height 10
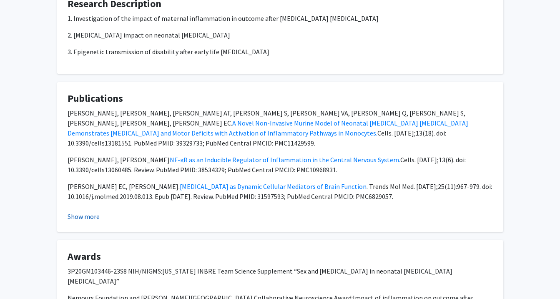
scroll to position [768, 0]
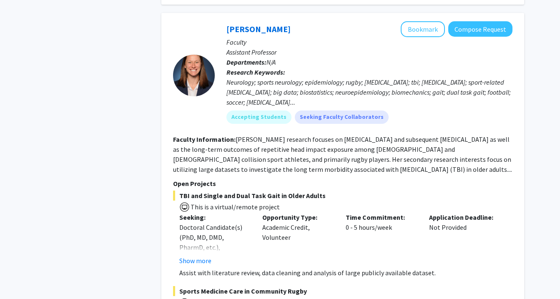
scroll to position [4169, 0]
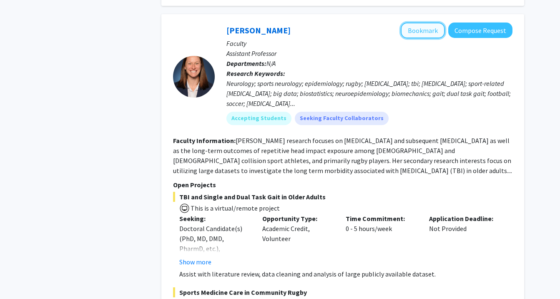
click at [424, 23] on button "Bookmark" at bounding box center [422, 31] width 44 height 16
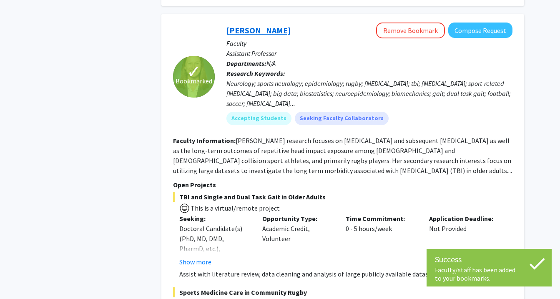
click at [247, 25] on link "[PERSON_NAME]" at bounding box center [258, 30] width 64 height 10
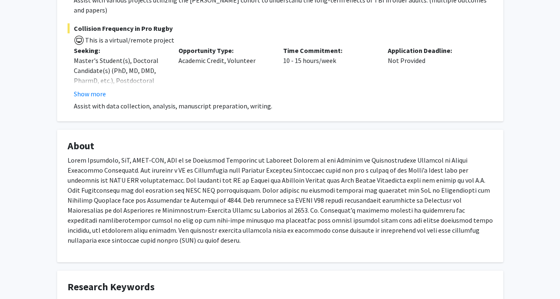
scroll to position [430, 0]
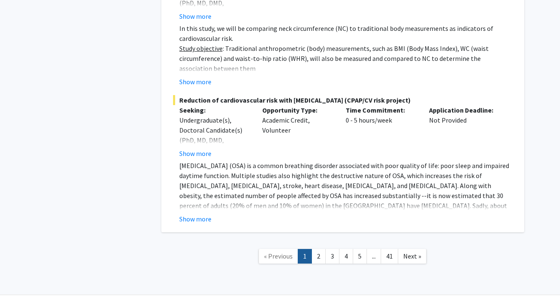
scroll to position [6170, 0]
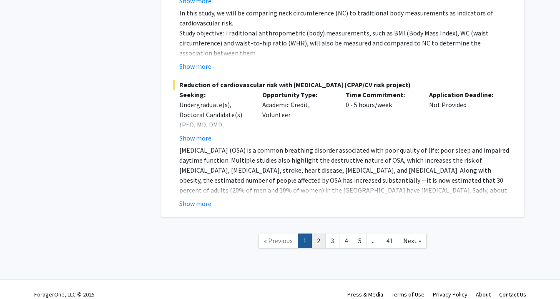
click at [317, 233] on link "2" at bounding box center [318, 240] width 14 height 15
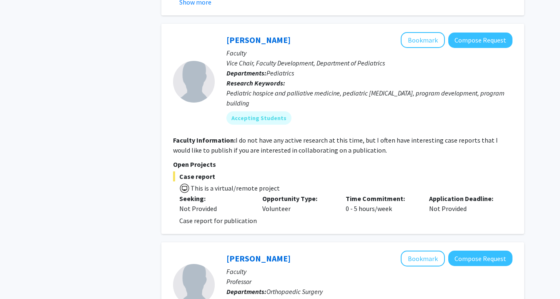
scroll to position [951, 0]
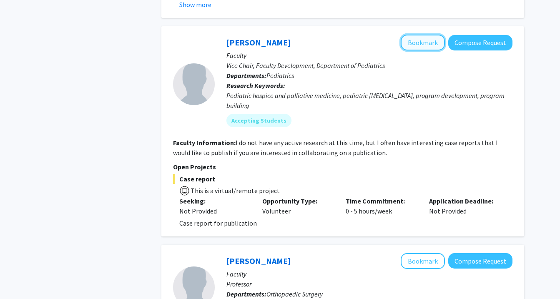
click at [416, 35] on button "Bookmark" at bounding box center [422, 43] width 44 height 16
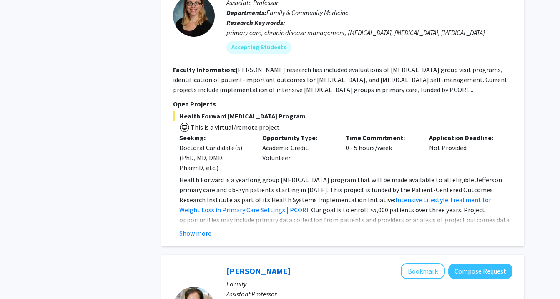
scroll to position [1621, 0]
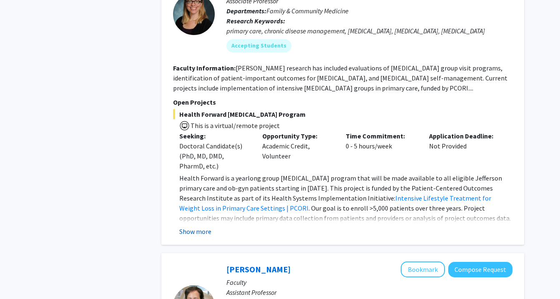
click at [203, 226] on button "Show more" at bounding box center [195, 231] width 32 height 10
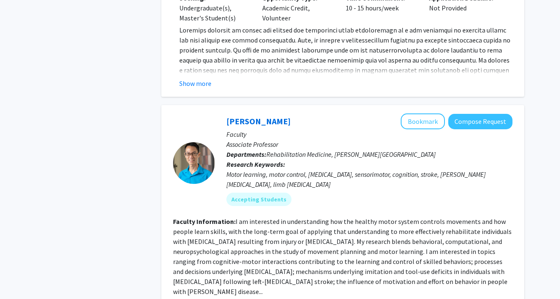
scroll to position [2046, 0]
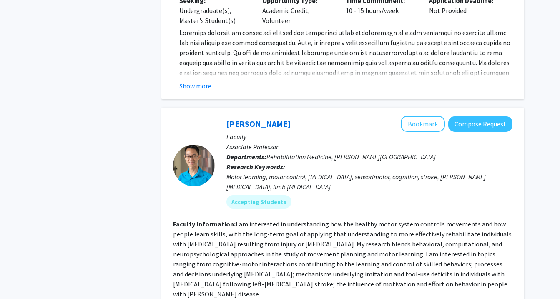
click at [196, 81] on button "Show more" at bounding box center [195, 86] width 32 height 10
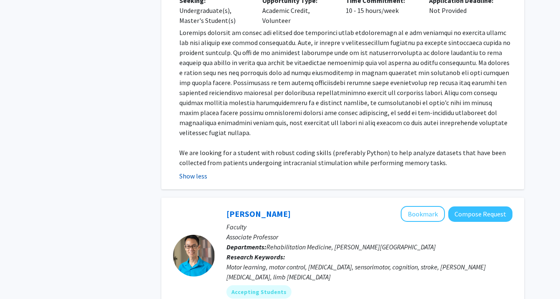
click at [198, 171] on button "Show less" at bounding box center [193, 176] width 28 height 10
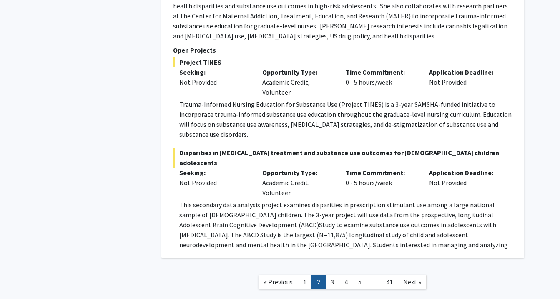
scroll to position [3226, 0]
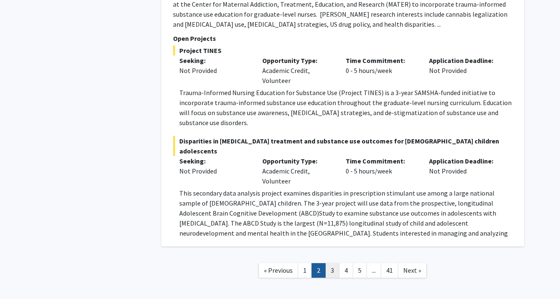
click at [332, 263] on link "3" at bounding box center [332, 270] width 14 height 15
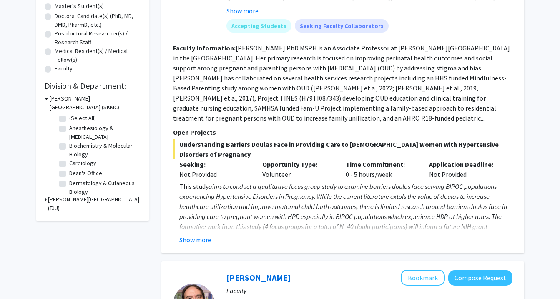
scroll to position [184, 0]
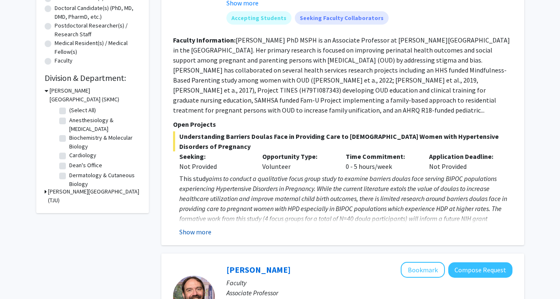
click at [194, 227] on button "Show more" at bounding box center [195, 232] width 32 height 10
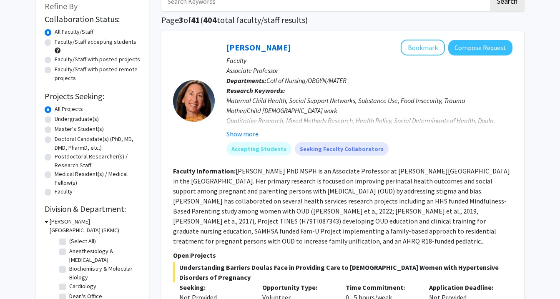
scroll to position [52, 0]
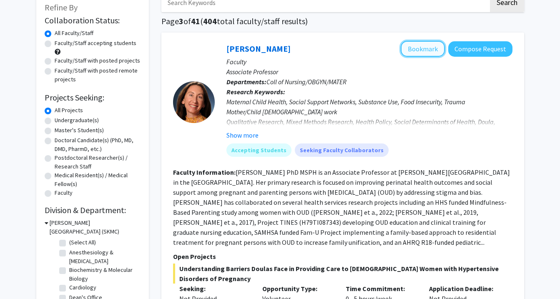
click at [428, 50] on button "Bookmark" at bounding box center [422, 49] width 44 height 16
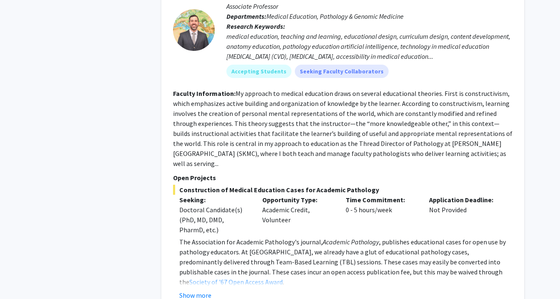
scroll to position [2546, 0]
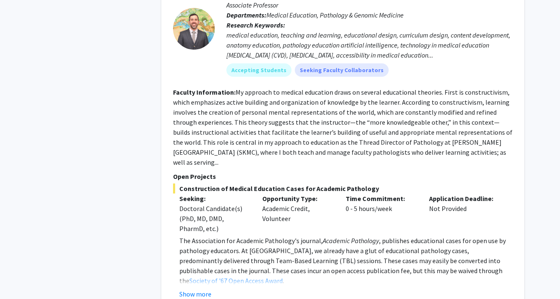
click at [243, 235] on p "The Association for Academic Pathology's journal, Academic Pathology , publishe…" at bounding box center [345, 260] width 333 height 50
click at [203, 289] on button "Show more" at bounding box center [195, 294] width 32 height 10
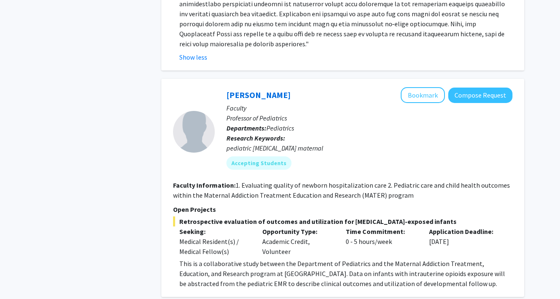
scroll to position [3127, 0]
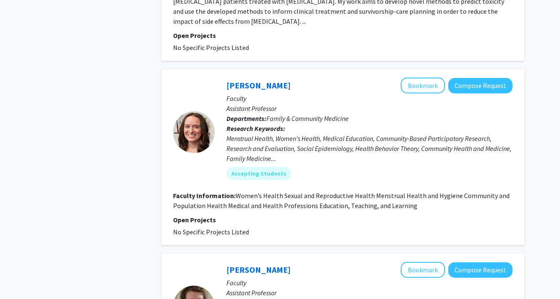
scroll to position [1450, 0]
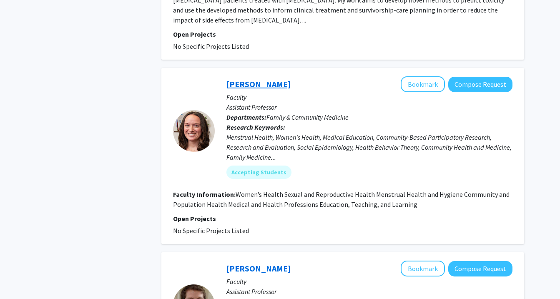
click at [238, 79] on link "[PERSON_NAME]" at bounding box center [258, 84] width 64 height 10
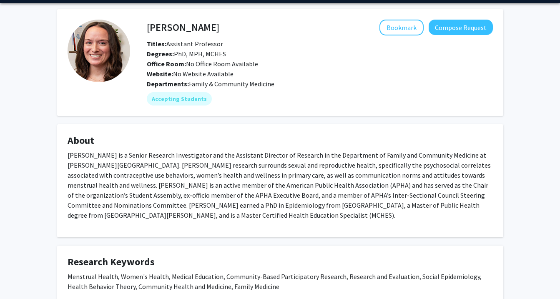
scroll to position [11, 0]
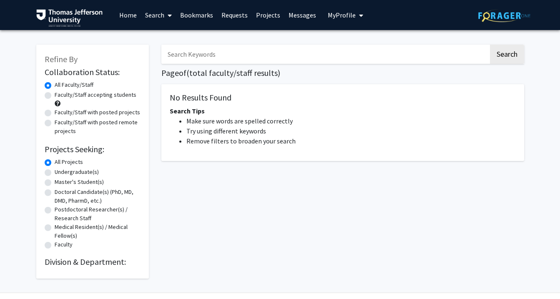
scroll to position [23, 0]
click at [158, 17] on link "Search" at bounding box center [158, 14] width 35 height 29
click at [170, 39] on span "Faculty/Staff" at bounding box center [171, 38] width 61 height 17
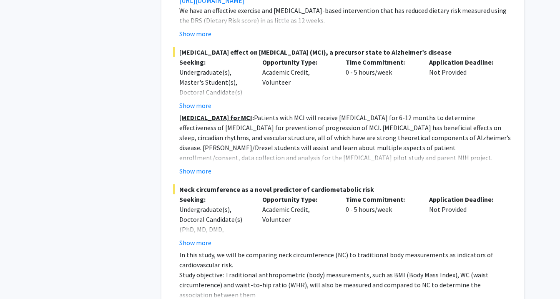
scroll to position [6170, 0]
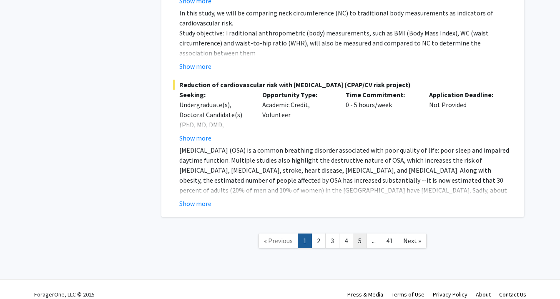
click at [358, 233] on link "5" at bounding box center [360, 240] width 14 height 15
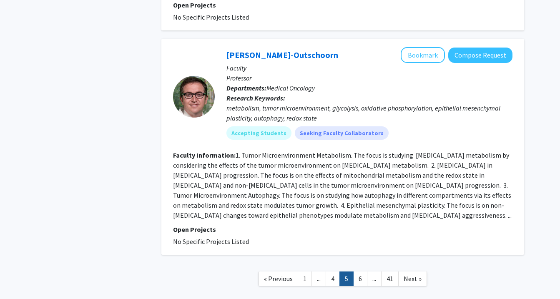
scroll to position [1874, 0]
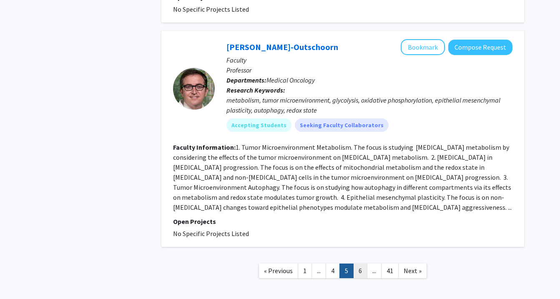
click at [358, 263] on link "6" at bounding box center [360, 270] width 14 height 15
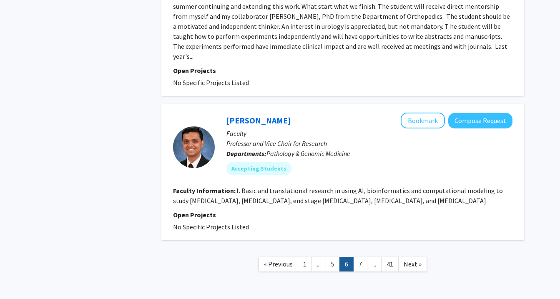
scroll to position [1563, 0]
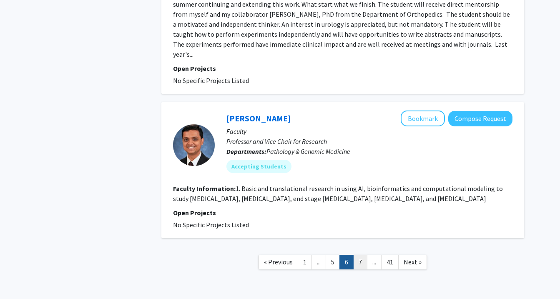
click at [363, 255] on link "7" at bounding box center [360, 262] width 14 height 15
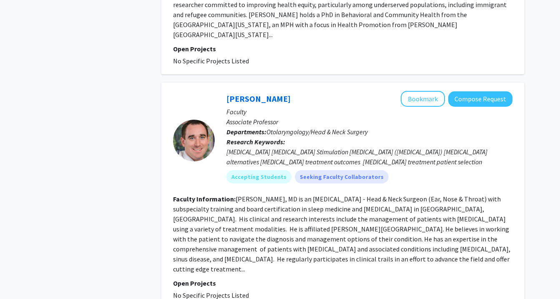
scroll to position [1851, 0]
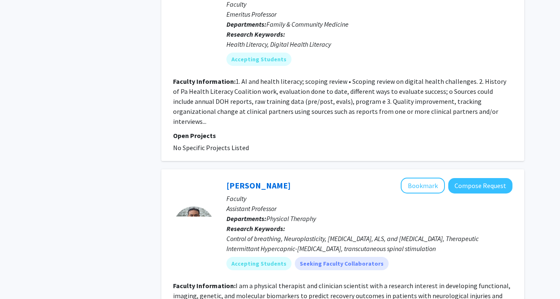
scroll to position [1811, 0]
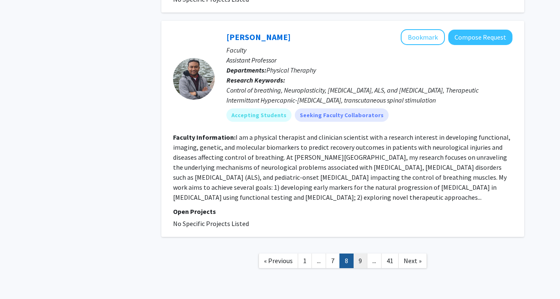
click at [361, 253] on link "9" at bounding box center [360, 260] width 14 height 15
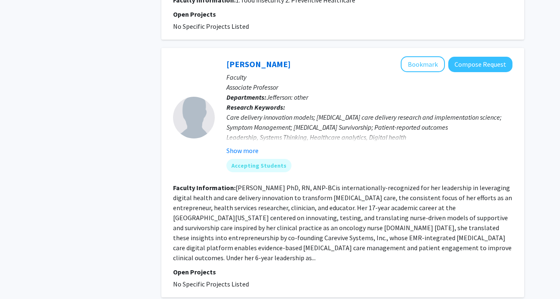
scroll to position [1654, 0]
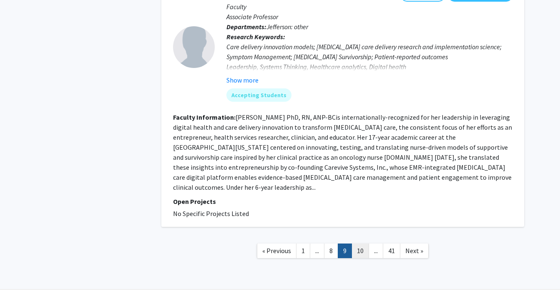
click at [360, 243] on link "10" at bounding box center [360, 250] width 18 height 15
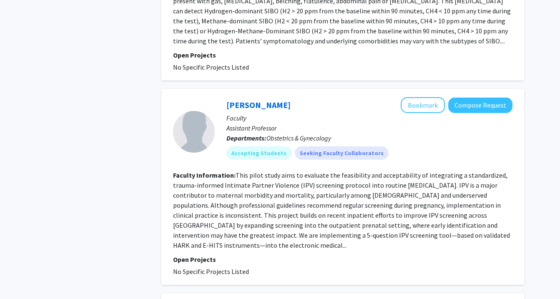
scroll to position [1191, 0]
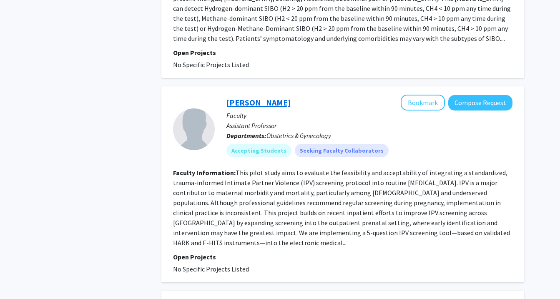
click at [236, 102] on link "Fan Lee" at bounding box center [258, 102] width 64 height 10
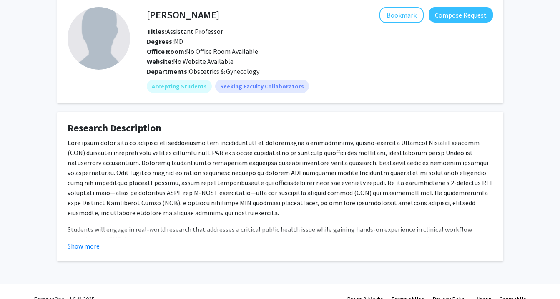
scroll to position [41, 0]
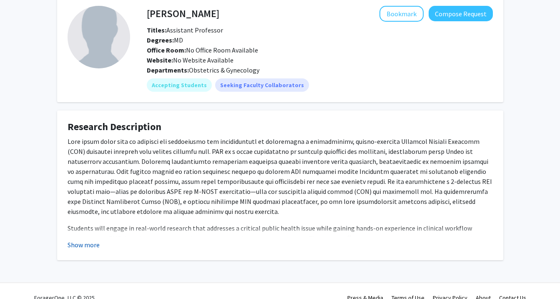
click at [86, 243] on button "Show more" at bounding box center [84, 245] width 32 height 10
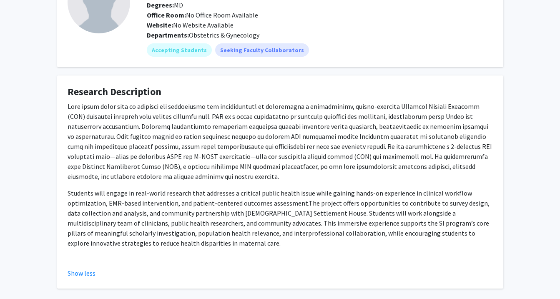
scroll to position [0, 0]
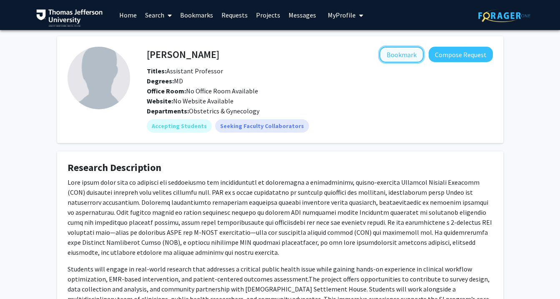
click at [395, 47] on button "Bookmark" at bounding box center [401, 55] width 44 height 16
